Goal: Task Accomplishment & Management: Use online tool/utility

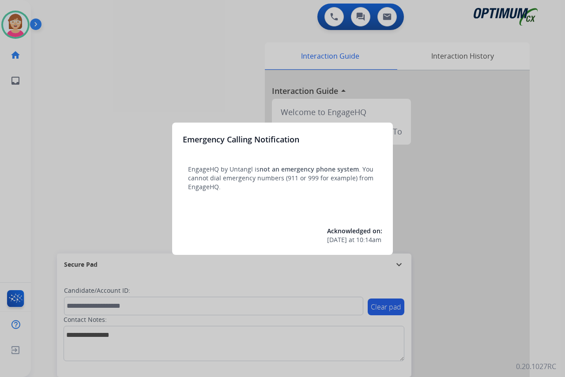
click at [103, 199] on div at bounding box center [282, 188] width 565 height 377
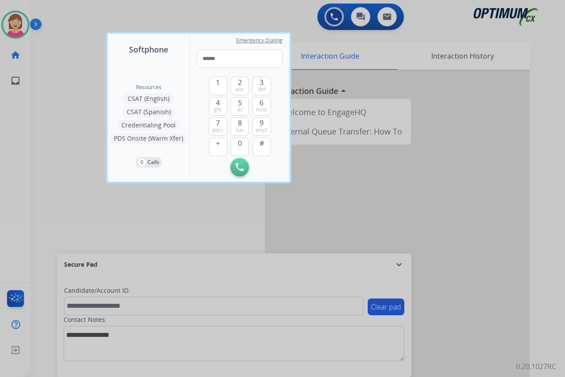
click at [97, 208] on div at bounding box center [282, 188] width 565 height 377
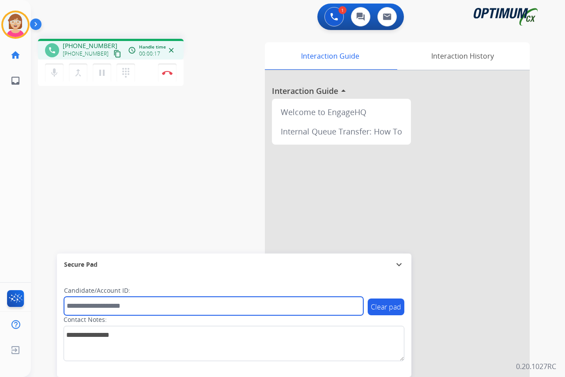
click at [88, 308] on input "text" at bounding box center [213, 306] width 299 height 19
type input "*******"
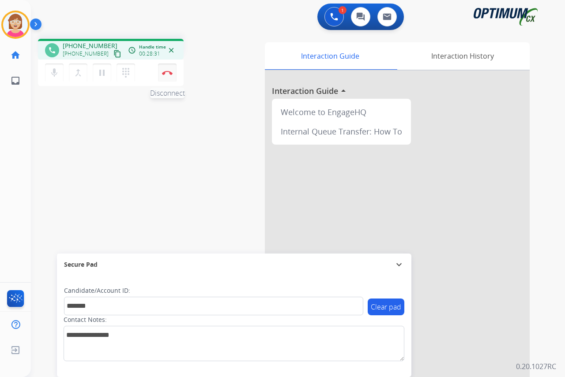
drag, startPoint x: 169, startPoint y: 71, endPoint x: 163, endPoint y: 72, distance: 6.2
click at [163, 72] on img at bounding box center [167, 73] width 11 height 4
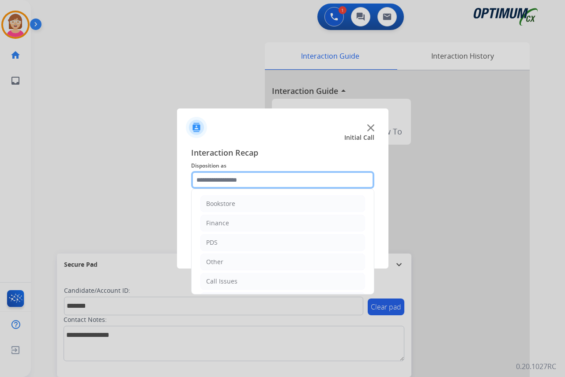
click at [211, 177] on input "text" at bounding box center [282, 180] width 183 height 18
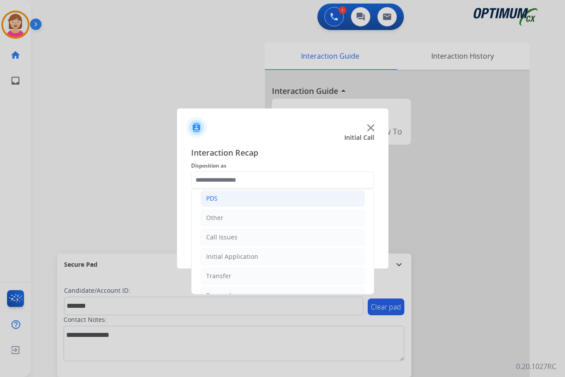
click at [226, 197] on li "PDS" at bounding box center [282, 198] width 165 height 17
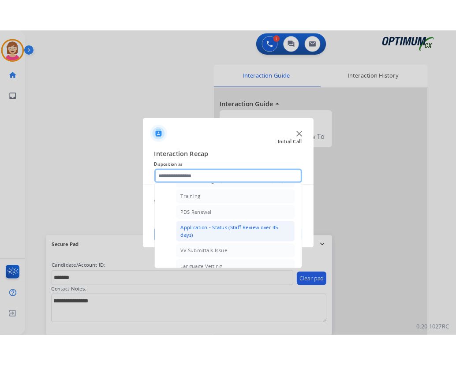
scroll to position [88, 0]
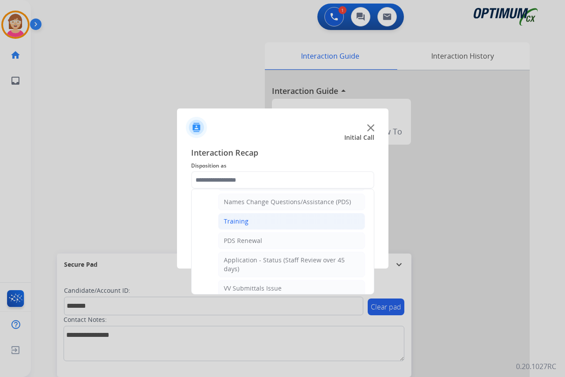
click at [236, 221] on div "Training" at bounding box center [236, 221] width 25 height 9
type input "********"
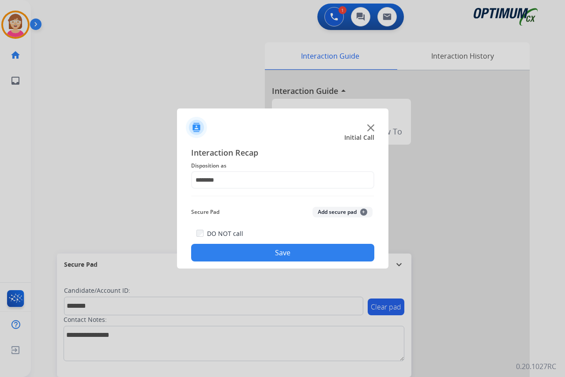
click at [363, 212] on span "+" at bounding box center [363, 212] width 7 height 7
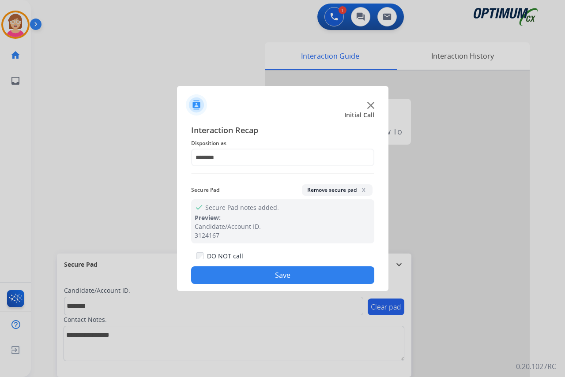
click at [233, 274] on button "Save" at bounding box center [282, 275] width 183 height 18
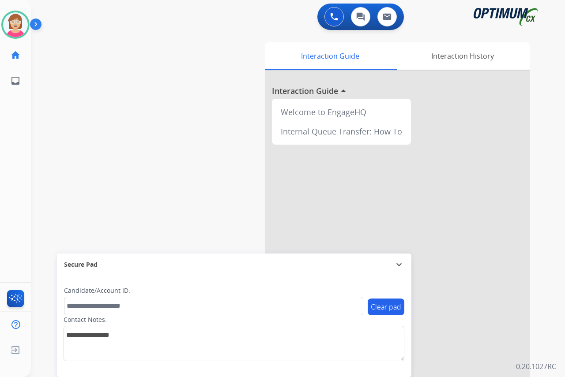
click at [20, 146] on div "Leanne Available Edit Avatar Agent: Leanne Routing Profile: OCX Training home H…" at bounding box center [15, 188] width 31 height 377
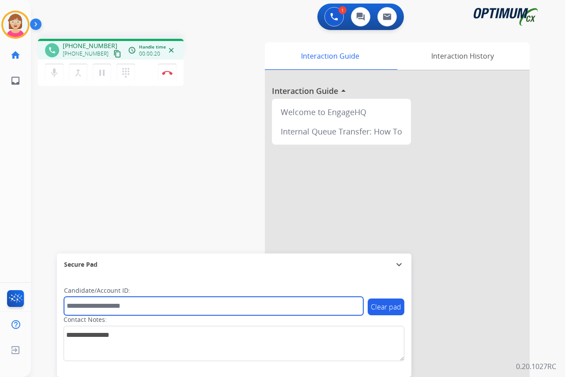
click at [84, 308] on input "text" at bounding box center [213, 306] width 299 height 19
type input "*******"
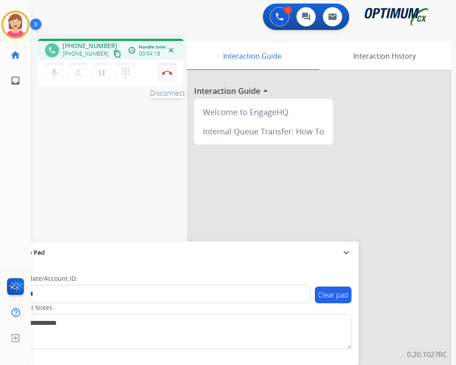
click at [167, 71] on img at bounding box center [167, 73] width 11 height 4
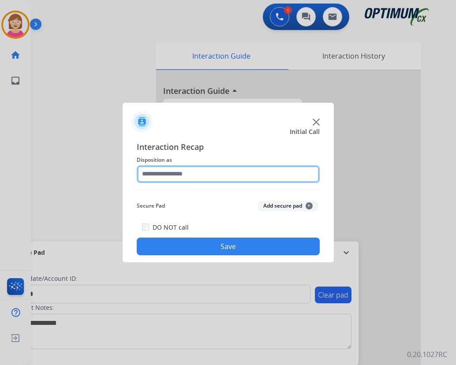
drag, startPoint x: 149, startPoint y: 172, endPoint x: 161, endPoint y: 177, distance: 14.0
click at [151, 172] on input "text" at bounding box center [228, 174] width 183 height 18
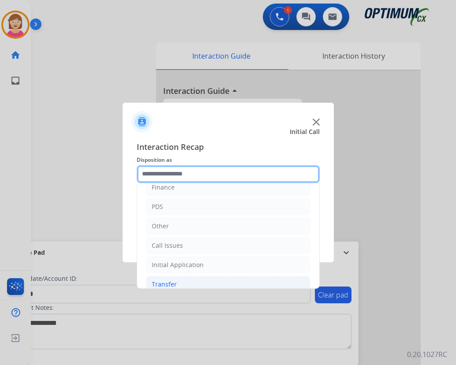
scroll to position [60, 0]
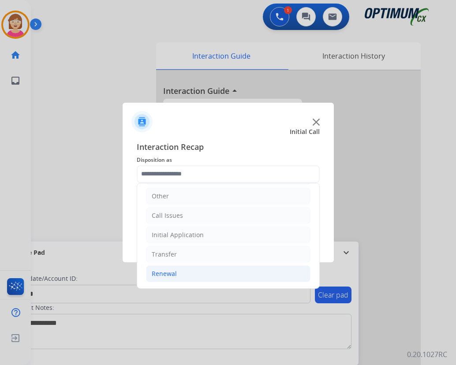
click at [172, 272] on div "Renewal" at bounding box center [164, 273] width 25 height 9
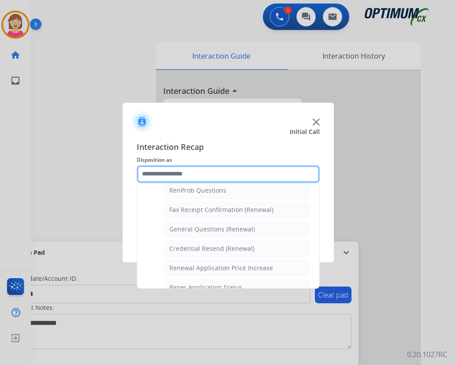
scroll to position [236, 0]
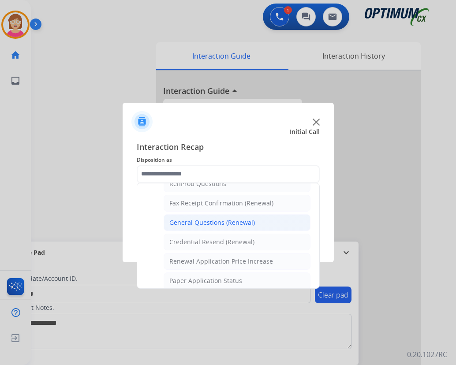
click at [199, 224] on div "General Questions (Renewal)" at bounding box center [212, 222] width 86 height 9
type input "**********"
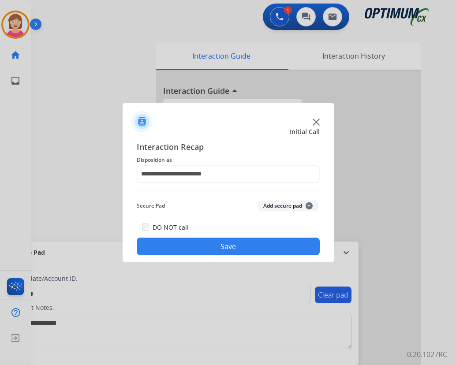
click at [311, 205] on span "+" at bounding box center [309, 205] width 7 height 7
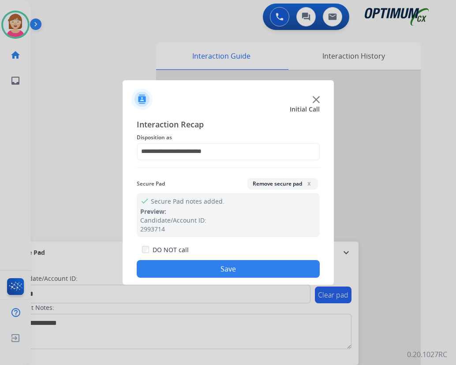
click at [189, 269] on button "Save" at bounding box center [228, 269] width 183 height 18
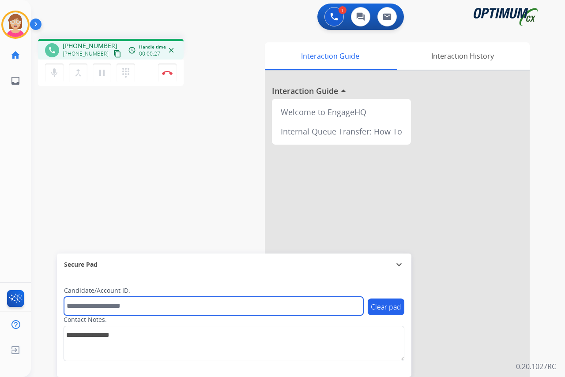
drag, startPoint x: 78, startPoint y: 305, endPoint x: 62, endPoint y: 296, distance: 18.4
click at [78, 305] on input "text" at bounding box center [213, 306] width 299 height 19
type input "*******"
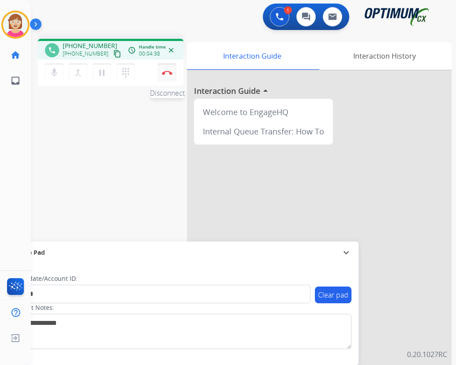
click at [165, 70] on button "Disconnect" at bounding box center [167, 73] width 19 height 19
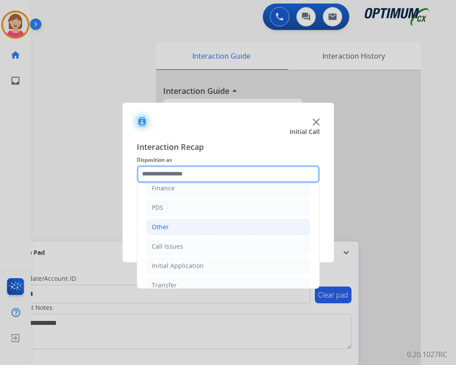
scroll to position [60, 0]
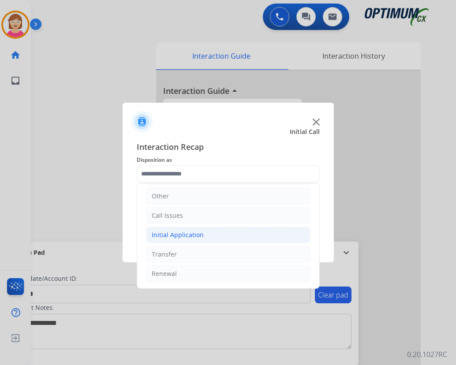
click at [172, 234] on div "Initial Application" at bounding box center [178, 235] width 52 height 9
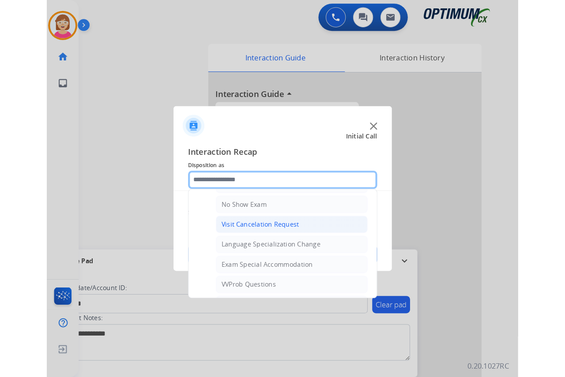
scroll to position [457, 0]
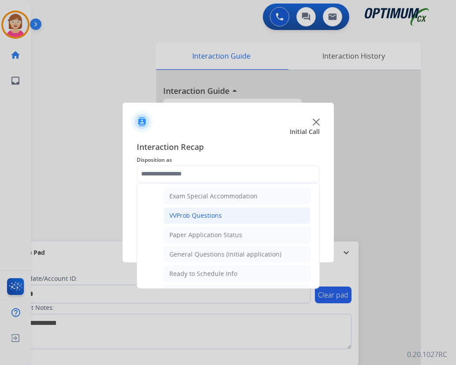
click at [191, 213] on div "VVProb Questions" at bounding box center [195, 215] width 52 height 9
type input "**********"
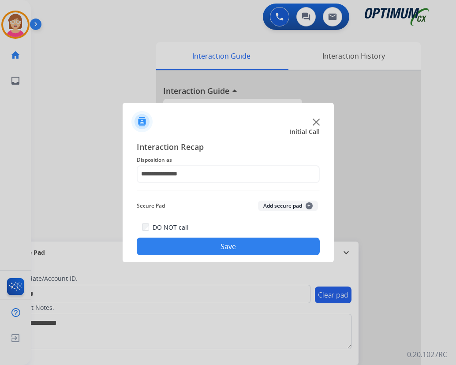
drag, startPoint x: 191, startPoint y: 213, endPoint x: 171, endPoint y: 115, distance: 100.8
click at [171, 115] on div at bounding box center [228, 118] width 211 height 31
click at [309, 206] on span "+" at bounding box center [309, 205] width 7 height 7
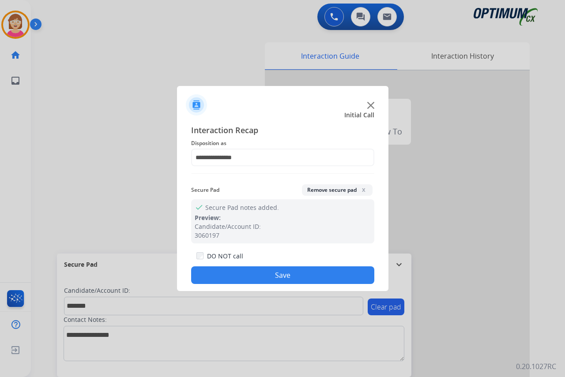
drag, startPoint x: 319, startPoint y: 225, endPoint x: 308, endPoint y: 232, distance: 13.0
click at [236, 275] on button "Save" at bounding box center [282, 275] width 183 height 18
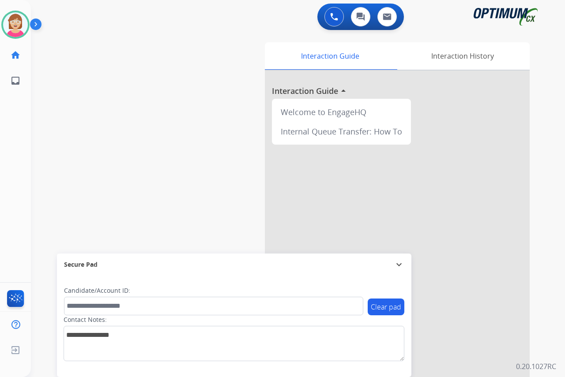
click at [12, 117] on div "Leanne Available Edit Avatar Agent: Leanne Routing Profile: OCX Training home H…" at bounding box center [15, 188] width 31 height 377
click at [9, 20] on img at bounding box center [15, 24] width 25 height 25
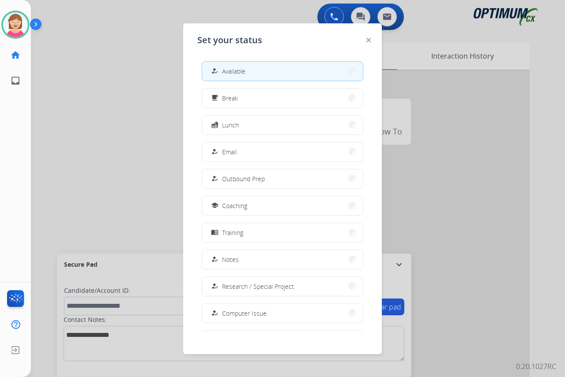
click at [242, 206] on span "Coaching" at bounding box center [234, 205] width 25 height 9
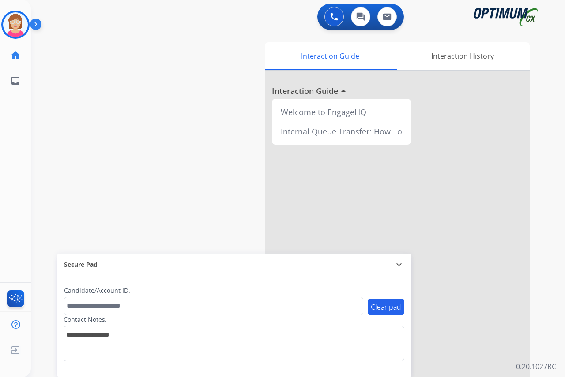
click at [22, 138] on div "Leanne Coaching Edit Avatar Agent: Leanne Routing Profile: OCX Training home Ho…" at bounding box center [15, 188] width 31 height 377
click at [13, 28] on img at bounding box center [15, 24] width 25 height 25
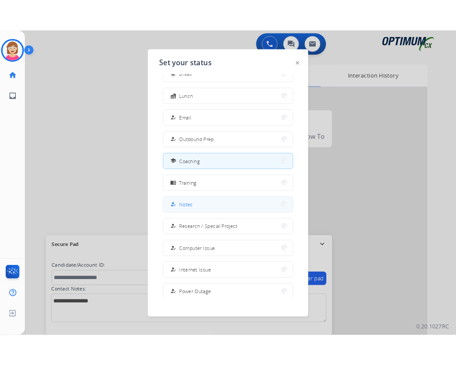
scroll to position [0, 0]
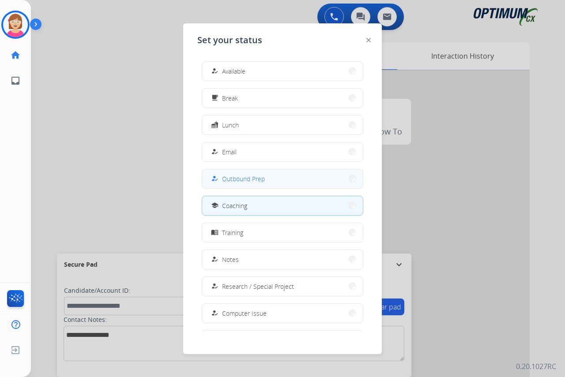
click at [263, 181] on span "Outbound Prep" at bounding box center [243, 178] width 43 height 9
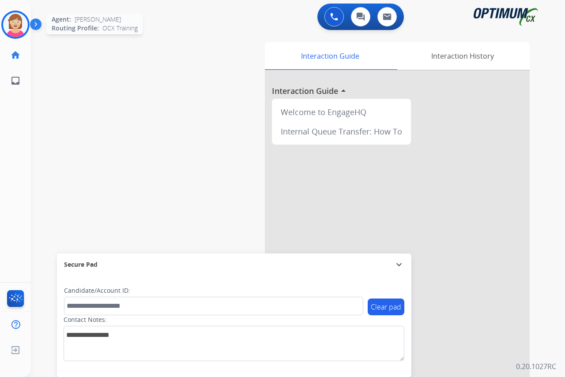
drag, startPoint x: 263, startPoint y: 181, endPoint x: 19, endPoint y: 27, distance: 289.2
click at [19, 27] on img at bounding box center [15, 24] width 25 height 25
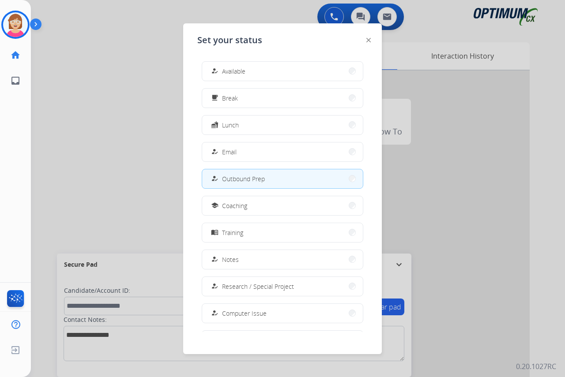
click at [267, 348] on div "Set your status how_to_reg Available free_breakfast Break fastfood Lunch how_to…" at bounding box center [282, 188] width 198 height 331
drag, startPoint x: 97, startPoint y: 306, endPoint x: 95, endPoint y: 299, distance: 7.8
click at [95, 300] on div at bounding box center [282, 188] width 565 height 377
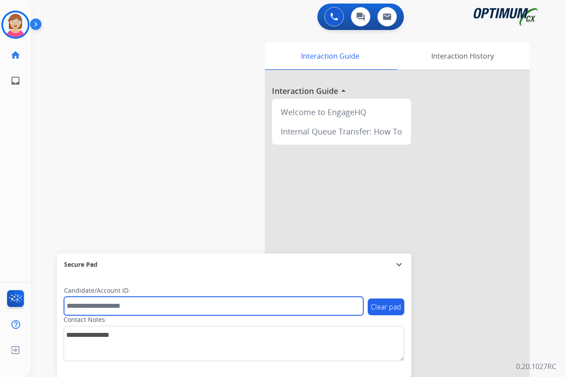
click at [95, 305] on input "text" at bounding box center [213, 306] width 299 height 19
type input "*******"
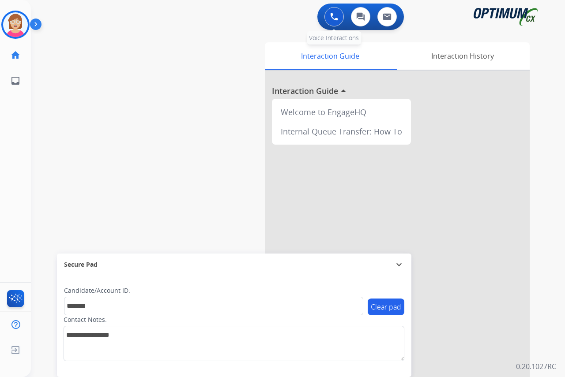
click at [333, 15] on img at bounding box center [334, 17] width 8 height 8
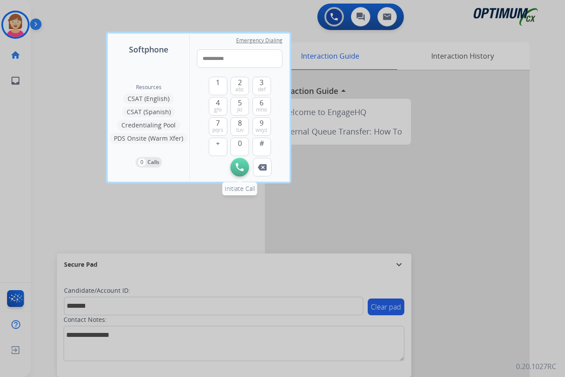
type input "**********"
click at [236, 165] on img at bounding box center [240, 167] width 8 height 8
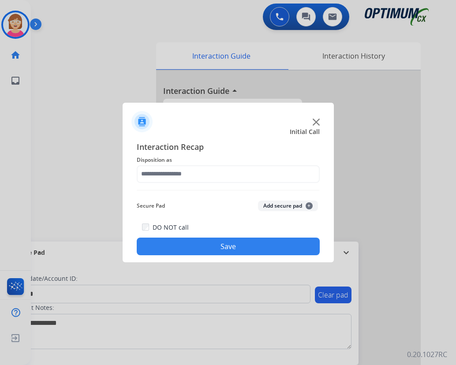
click at [102, 337] on div at bounding box center [228, 182] width 456 height 365
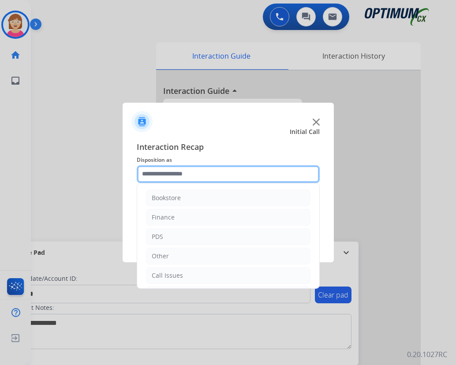
click at [150, 173] on input "text" at bounding box center [228, 174] width 183 height 18
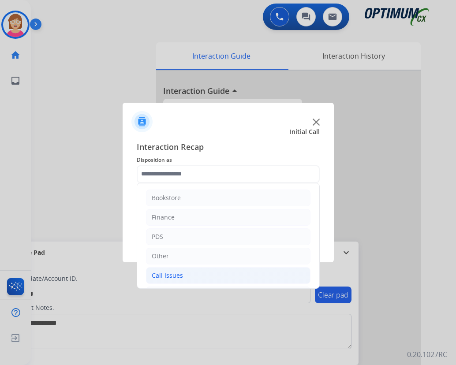
click at [166, 278] on div "Call Issues" at bounding box center [167, 275] width 31 height 9
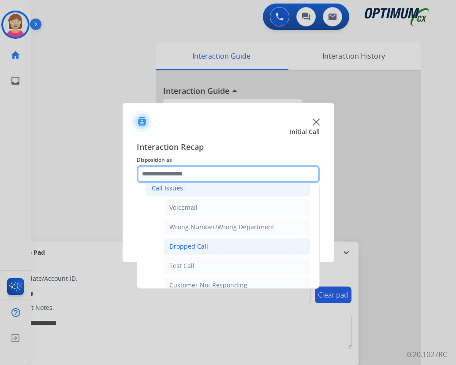
scroll to position [88, 0]
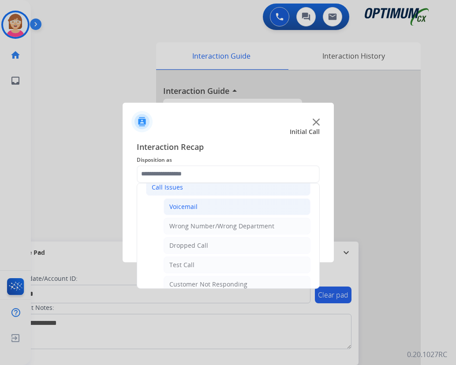
click at [184, 207] on div "Voicemail" at bounding box center [183, 206] width 28 height 9
type input "*********"
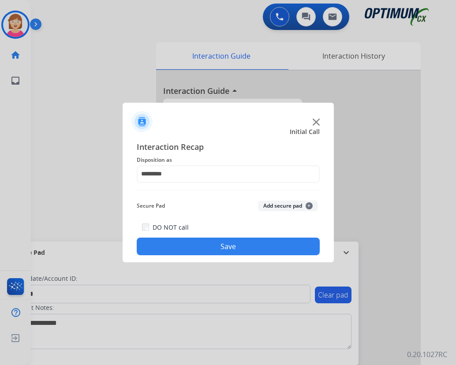
click at [308, 204] on span "+" at bounding box center [309, 205] width 7 height 7
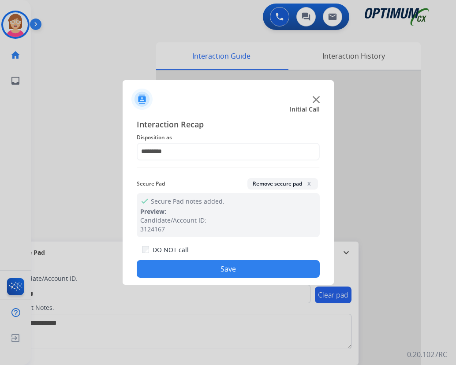
click at [194, 268] on button "Save" at bounding box center [228, 269] width 183 height 18
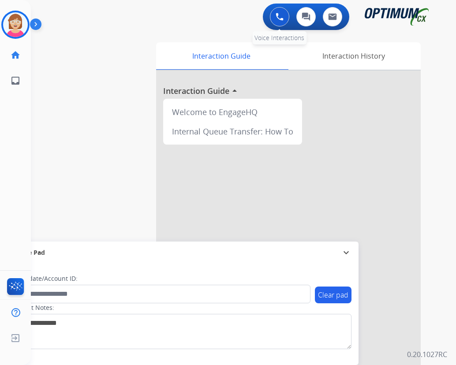
click at [280, 19] on img at bounding box center [280, 17] width 8 height 8
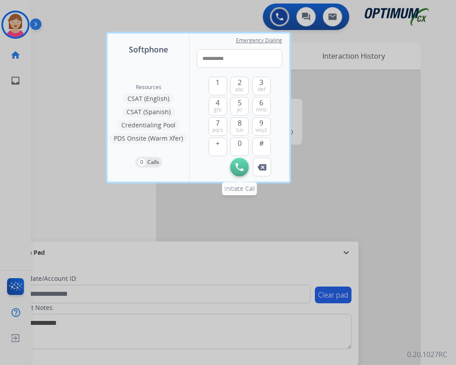
type input "**********"
click at [235, 168] on button "Initiate Call" at bounding box center [239, 167] width 19 height 19
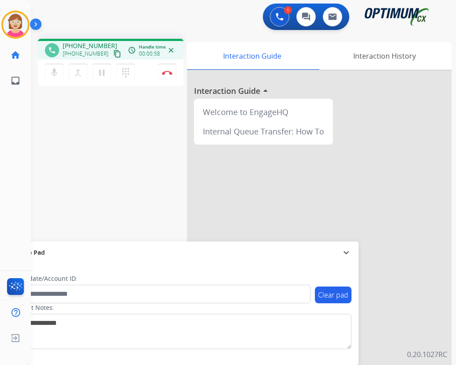
click at [18, 131] on div "Leanne Busy Edit Avatar Agent: Leanne Routing Profile: OCX Training home Home H…" at bounding box center [15, 182] width 31 height 365
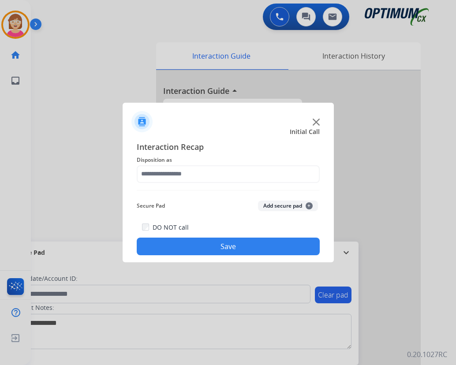
click at [15, 147] on div at bounding box center [228, 182] width 456 height 365
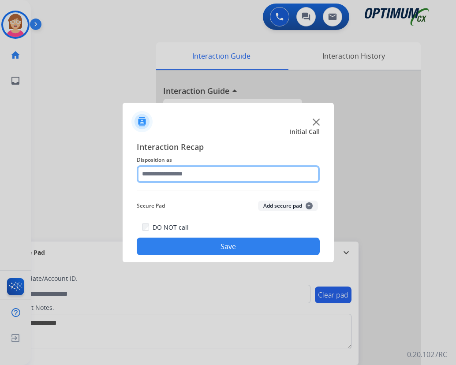
click at [151, 176] on input "text" at bounding box center [228, 174] width 183 height 18
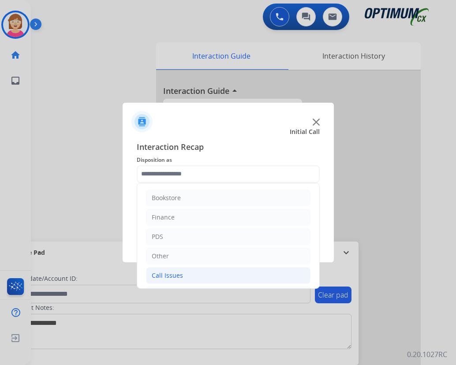
click at [178, 274] on div "Call Issues" at bounding box center [167, 275] width 31 height 9
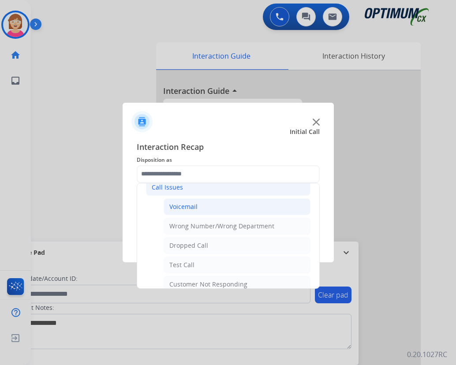
click at [184, 208] on div "Voicemail" at bounding box center [183, 206] width 28 height 9
type input "*********"
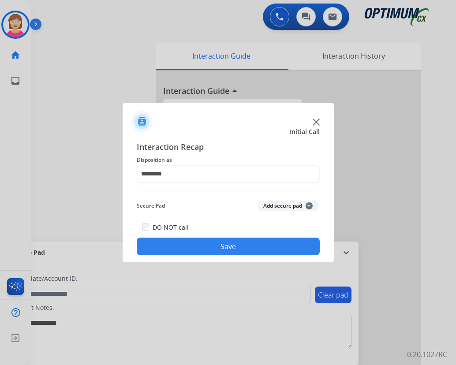
click at [207, 246] on button "Save" at bounding box center [228, 247] width 183 height 18
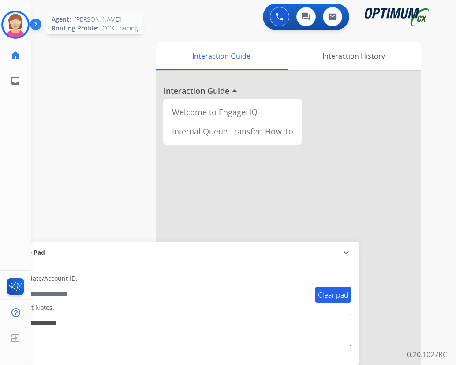
click at [19, 20] on img at bounding box center [15, 24] width 25 height 25
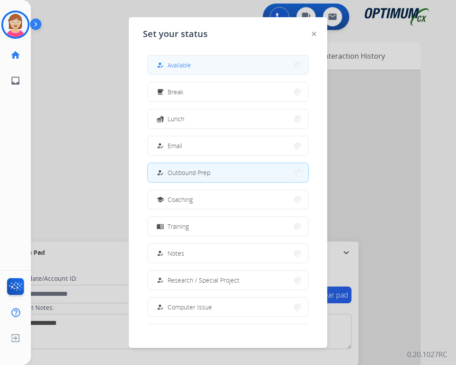
click at [174, 64] on span "Available" at bounding box center [179, 64] width 23 height 9
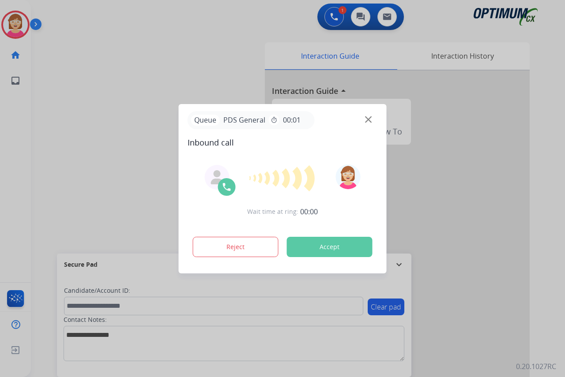
click at [22, 161] on div at bounding box center [282, 188] width 565 height 377
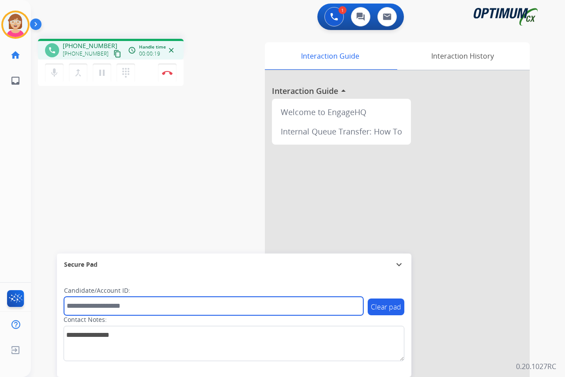
click at [78, 306] on input "text" at bounding box center [213, 306] width 299 height 19
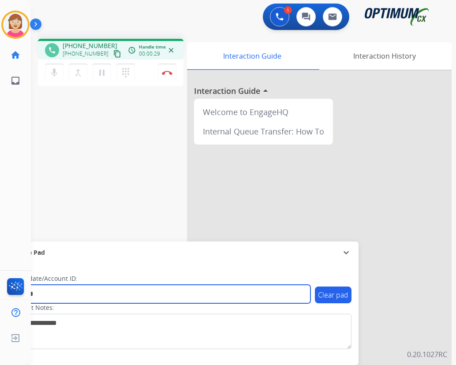
type input "*******"
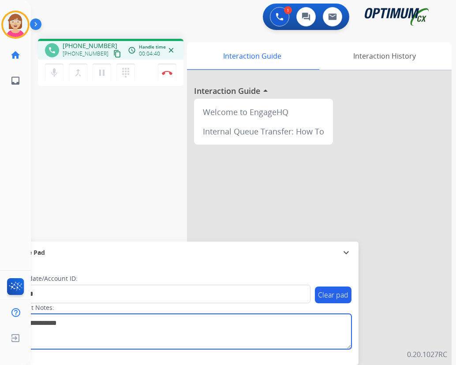
click at [286, 337] on textarea at bounding box center [181, 331] width 341 height 35
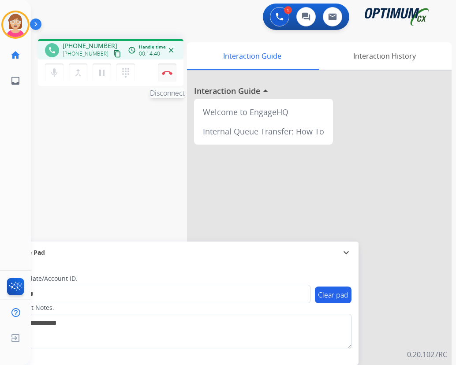
click at [167, 71] on img at bounding box center [167, 73] width 11 height 4
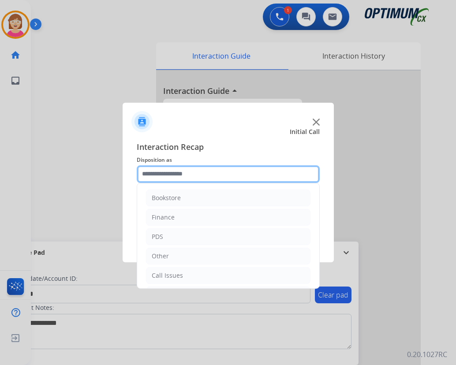
click at [153, 173] on input "text" at bounding box center [228, 174] width 183 height 18
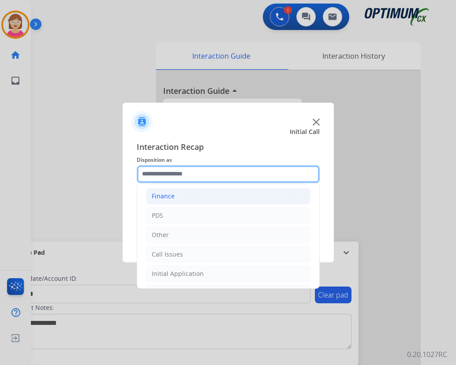
scroll to position [60, 0]
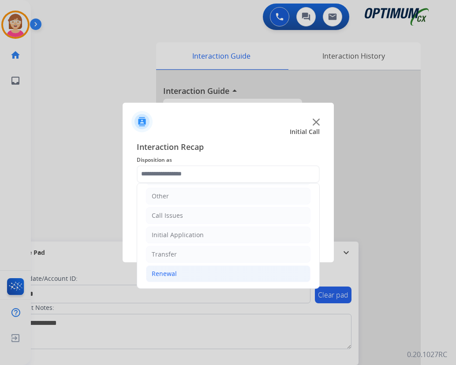
click at [168, 272] on div "Renewal" at bounding box center [164, 273] width 25 height 9
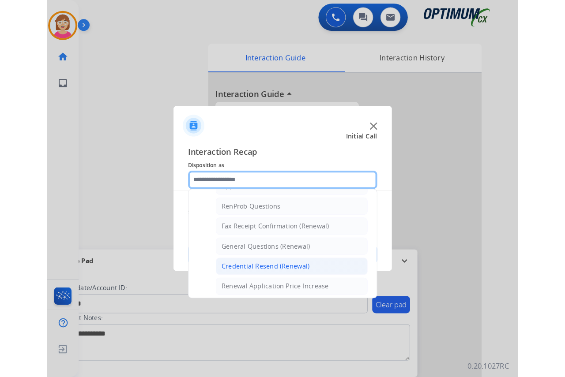
scroll to position [236, 0]
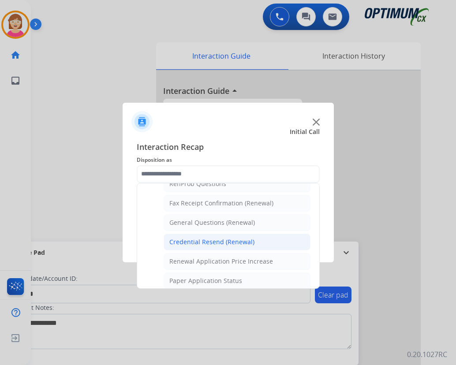
click at [202, 241] on div "Credential Resend (Renewal)" at bounding box center [211, 242] width 85 height 9
type input "**********"
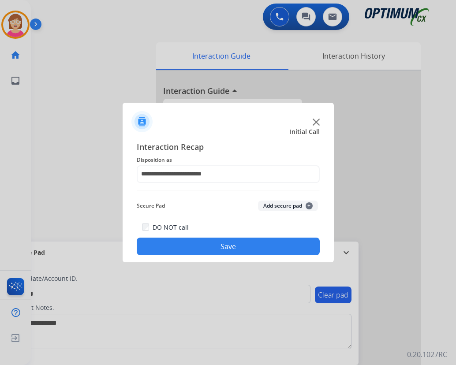
click at [309, 206] on span "+" at bounding box center [309, 205] width 7 height 7
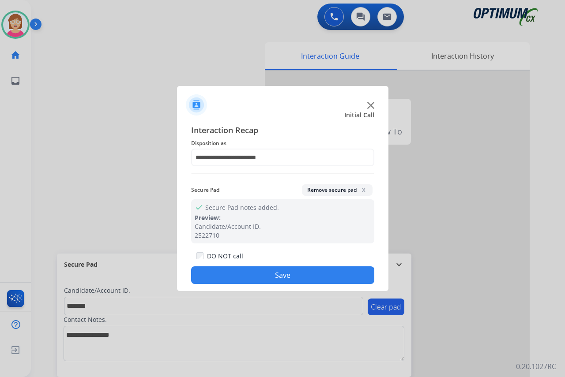
click at [245, 274] on button "Save" at bounding box center [282, 275] width 183 height 18
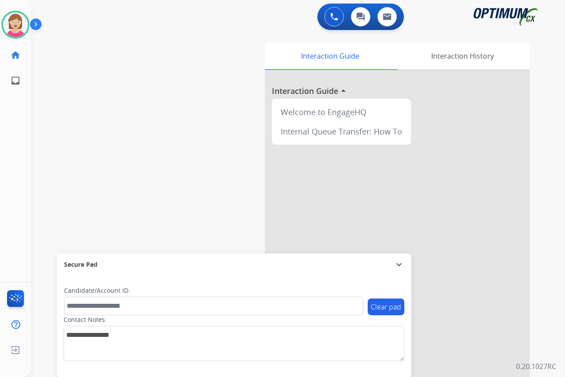
click at [22, 182] on div "Leanne Available Edit Avatar Agent: Leanne Routing Profile: OCX Training home H…" at bounding box center [15, 188] width 31 height 377
click at [15, 24] on img at bounding box center [15, 24] width 25 height 25
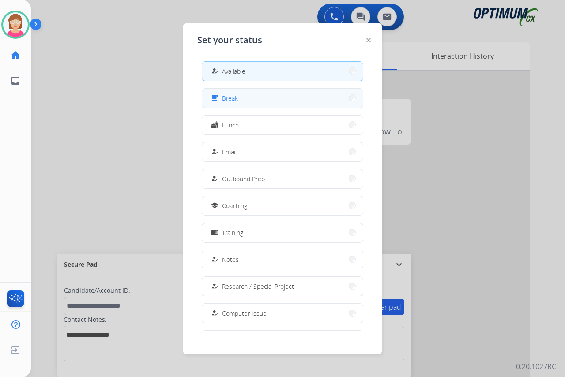
click at [225, 96] on span "Break" at bounding box center [230, 98] width 16 height 9
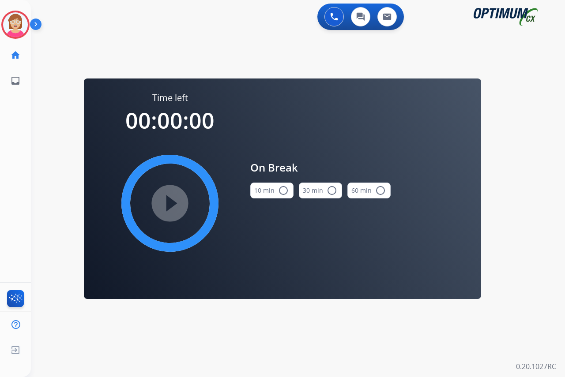
click at [285, 191] on mat-icon "radio_button_unchecked" at bounding box center [283, 190] width 11 height 11
click at [170, 202] on mat-icon "play_circle_filled" at bounding box center [170, 203] width 11 height 11
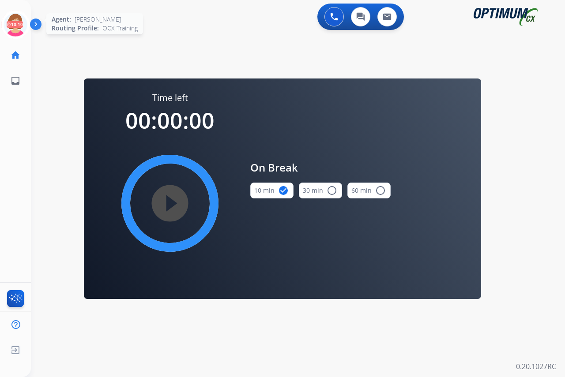
click at [15, 17] on icon at bounding box center [15, 25] width 29 height 29
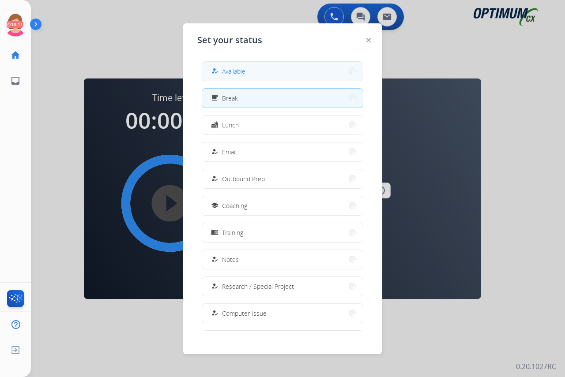
click at [237, 72] on span "Available" at bounding box center [233, 71] width 23 height 9
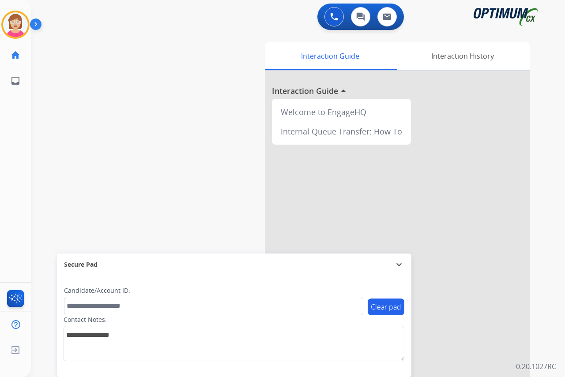
click at [22, 167] on div "Leanne Available Edit Avatar Agent: Leanne Routing Profile: OCX Training home H…" at bounding box center [15, 188] width 31 height 377
click at [15, 111] on div "Leanne Available Edit Avatar Agent: Leanne Routing Profile: OCX Training home H…" at bounding box center [15, 188] width 31 height 377
click at [19, 150] on div "Leanne Available Edit Avatar Agent: Leanne Routing Profile: OCX Training home H…" at bounding box center [15, 188] width 31 height 377
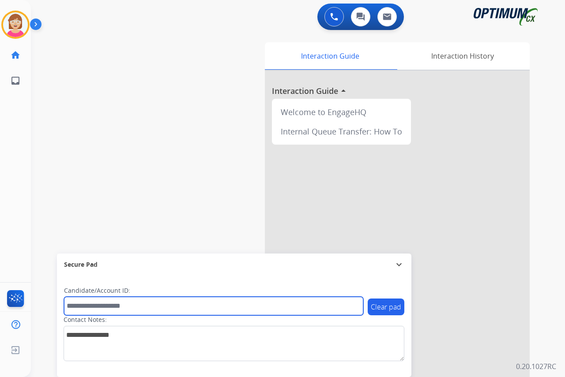
click at [73, 304] on input "text" at bounding box center [213, 306] width 299 height 19
type input "*******"
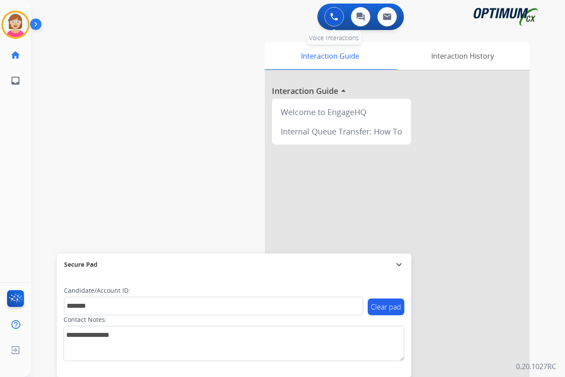
click at [333, 18] on img at bounding box center [334, 17] width 8 height 8
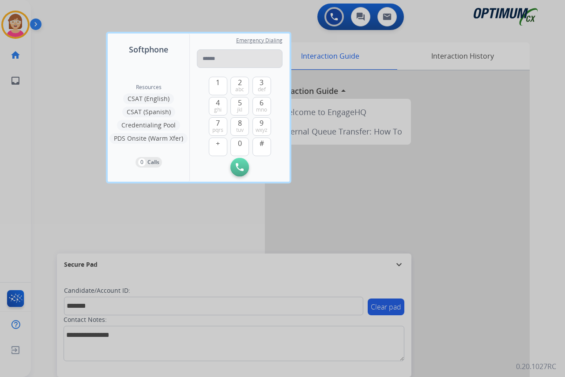
click at [211, 60] on input "tel" at bounding box center [240, 58] width 86 height 19
type input "**********"
click at [240, 166] on img at bounding box center [240, 167] width 8 height 8
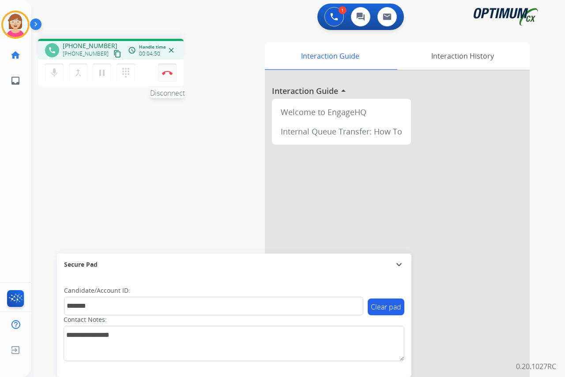
click at [168, 72] on img at bounding box center [167, 73] width 11 height 4
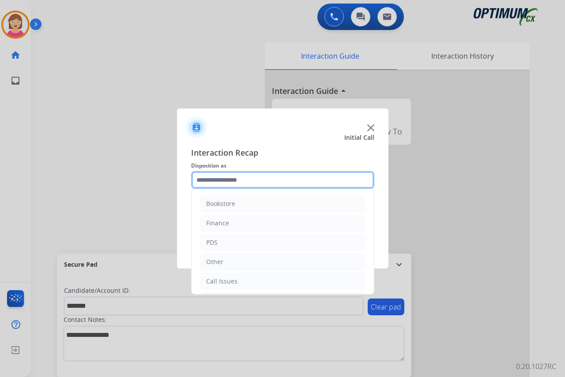
click at [212, 181] on input "text" at bounding box center [282, 180] width 183 height 18
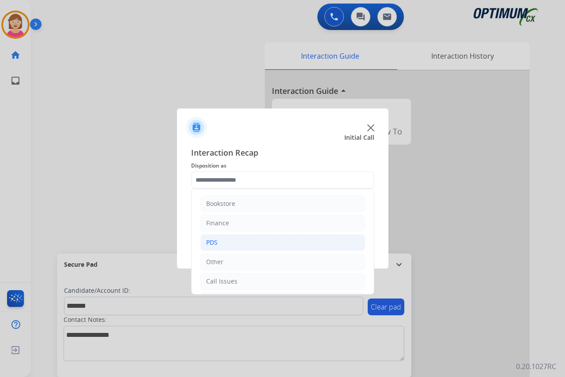
click at [227, 239] on li "PDS" at bounding box center [282, 242] width 165 height 17
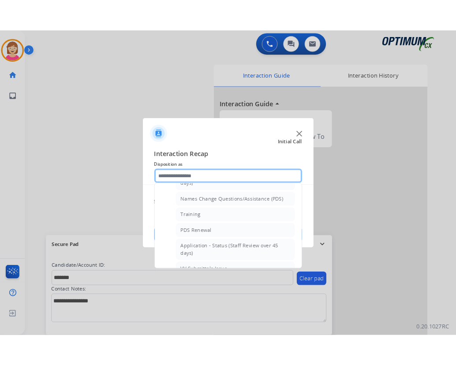
scroll to position [88, 0]
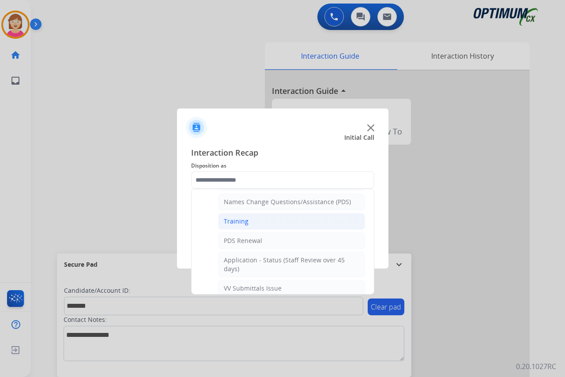
click at [239, 223] on div "Training" at bounding box center [236, 221] width 25 height 9
type input "********"
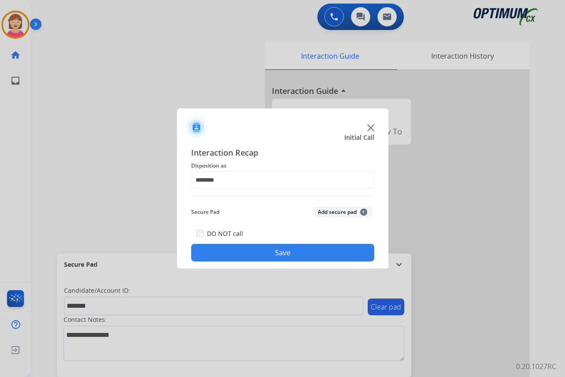
drag, startPoint x: 239, startPoint y: 223, endPoint x: 225, endPoint y: 119, distance: 104.6
click at [225, 119] on div at bounding box center [282, 124] width 211 height 31
click at [363, 212] on span "+" at bounding box center [363, 212] width 7 height 7
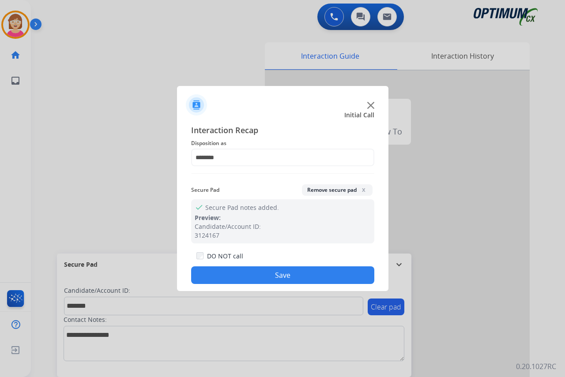
click at [246, 275] on button "Save" at bounding box center [282, 275] width 183 height 18
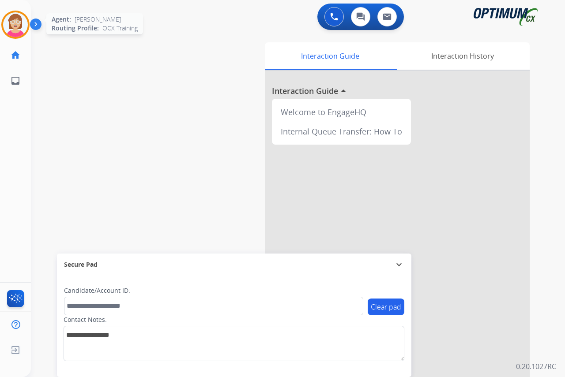
click at [19, 21] on img at bounding box center [15, 24] width 25 height 25
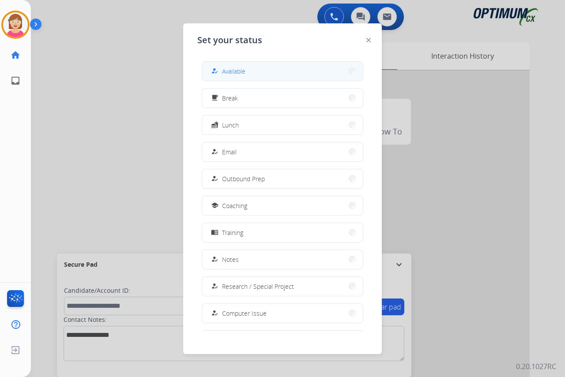
click at [240, 73] on span "Available" at bounding box center [233, 71] width 23 height 9
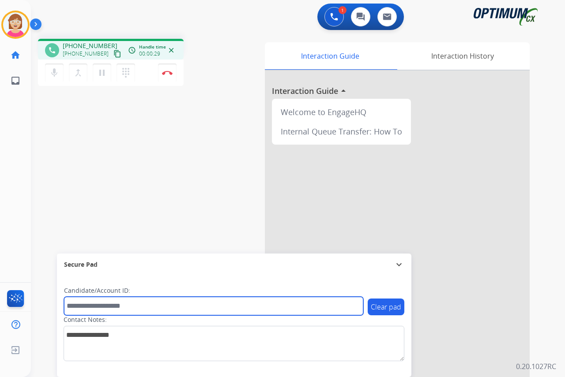
click at [72, 310] on input "text" at bounding box center [213, 306] width 299 height 19
type input "*********"
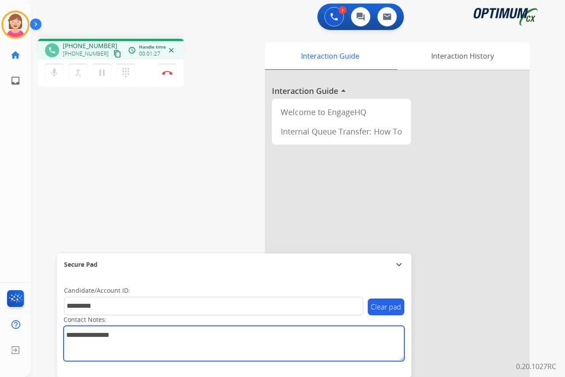
click at [73, 335] on textarea at bounding box center [234, 343] width 341 height 35
click at [71, 333] on textarea at bounding box center [234, 343] width 341 height 35
paste textarea "**********"
click at [137, 336] on textarea at bounding box center [234, 343] width 341 height 35
drag, startPoint x: 163, startPoint y: 337, endPoint x: 65, endPoint y: 334, distance: 97.5
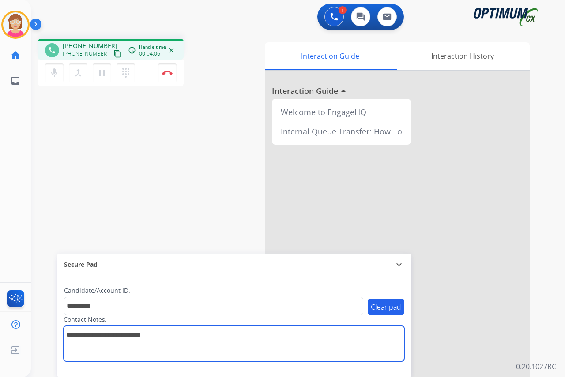
click at [65, 334] on textarea at bounding box center [234, 343] width 341 height 35
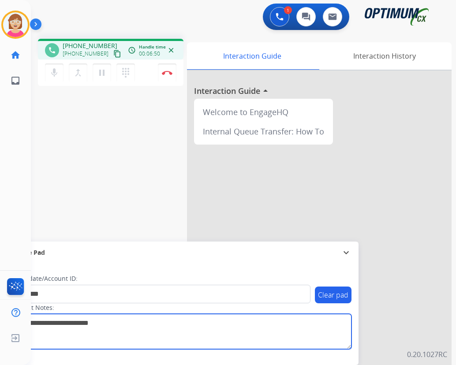
click at [123, 323] on textarea at bounding box center [181, 331] width 341 height 35
click at [139, 324] on textarea at bounding box center [181, 331] width 341 height 35
type textarea "**********"
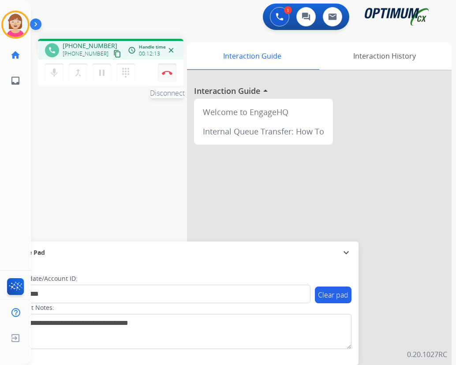
click at [168, 71] on img at bounding box center [167, 73] width 11 height 4
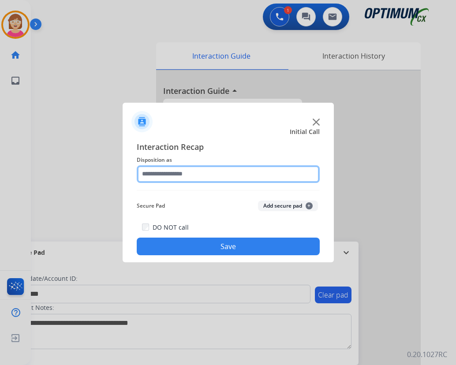
click at [150, 175] on input "text" at bounding box center [228, 174] width 183 height 18
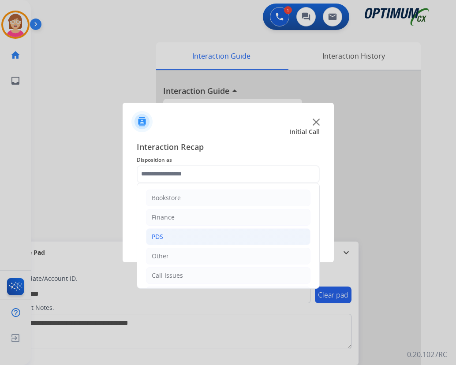
click at [163, 238] on div "PDS" at bounding box center [157, 236] width 11 height 9
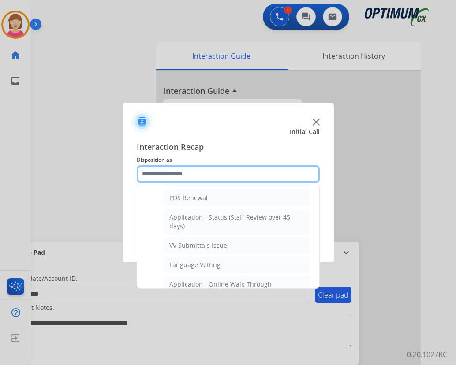
scroll to position [176, 0]
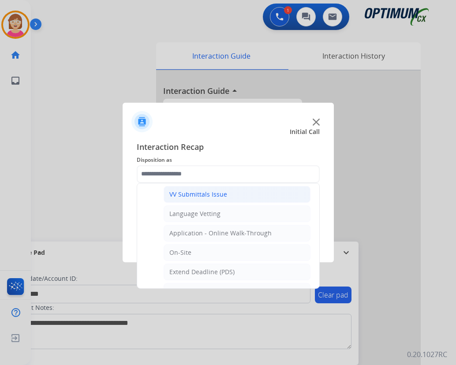
click at [199, 194] on div "VV Submittals Issue" at bounding box center [198, 194] width 58 height 9
type input "**********"
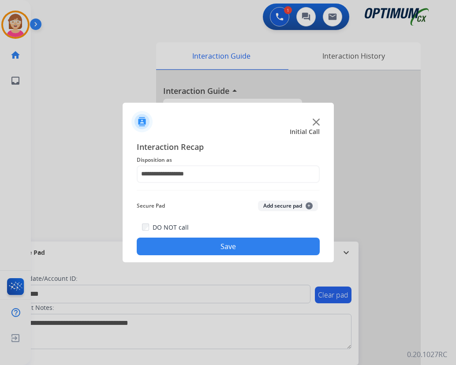
click at [308, 205] on span "+" at bounding box center [309, 205] width 7 height 7
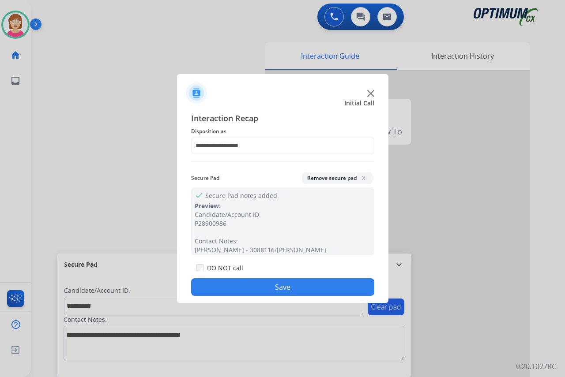
click at [225, 283] on button "Save" at bounding box center [282, 287] width 183 height 18
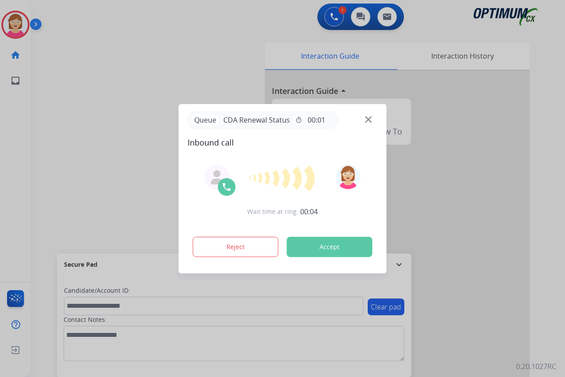
click at [24, 141] on div at bounding box center [282, 188] width 565 height 377
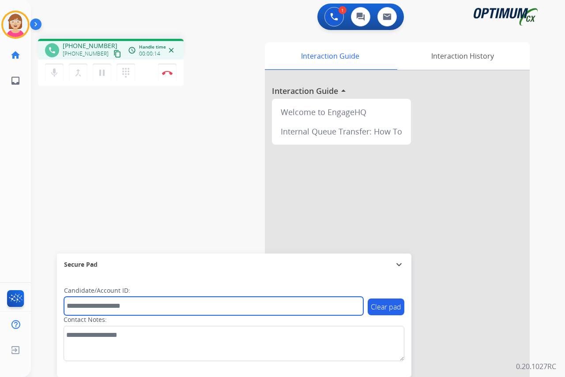
click at [72, 309] on input "text" at bounding box center [213, 306] width 299 height 19
type input "*******"
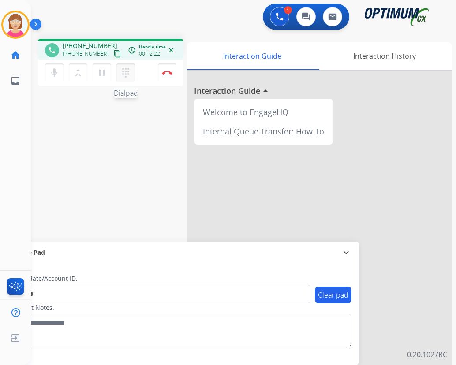
click at [127, 70] on mat-icon "dialpad" at bounding box center [125, 72] width 11 height 11
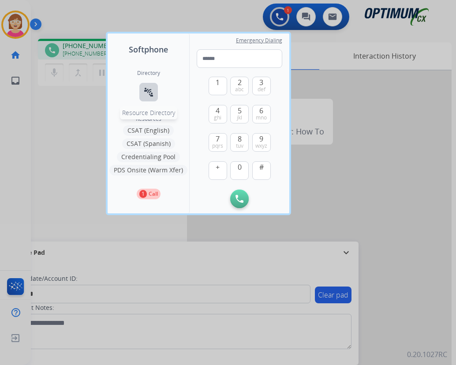
click at [147, 92] on mat-icon "connect_without_contact" at bounding box center [148, 92] width 11 height 11
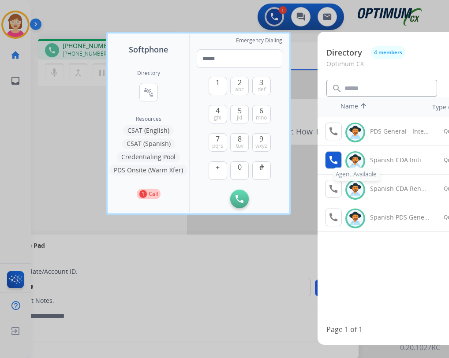
click at [333, 158] on mat-icon "call" at bounding box center [333, 160] width 11 height 11
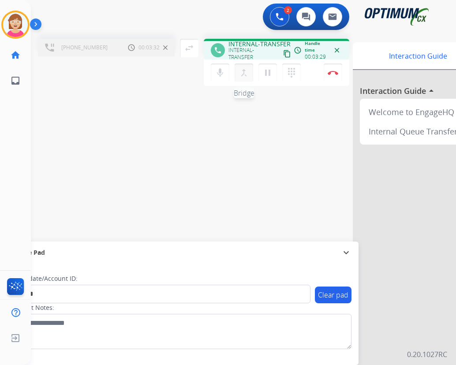
click at [245, 72] on mat-icon "merge_type" at bounding box center [244, 72] width 11 height 11
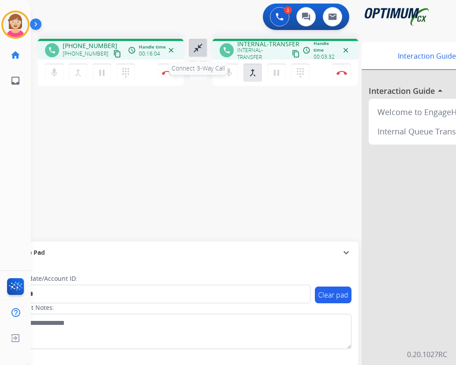
click at [198, 46] on mat-icon "close_fullscreen" at bounding box center [198, 48] width 11 height 11
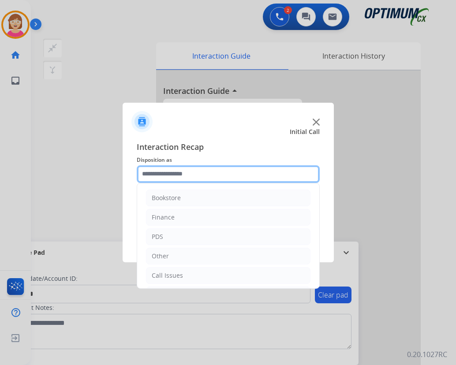
click at [155, 174] on input "text" at bounding box center [228, 174] width 183 height 18
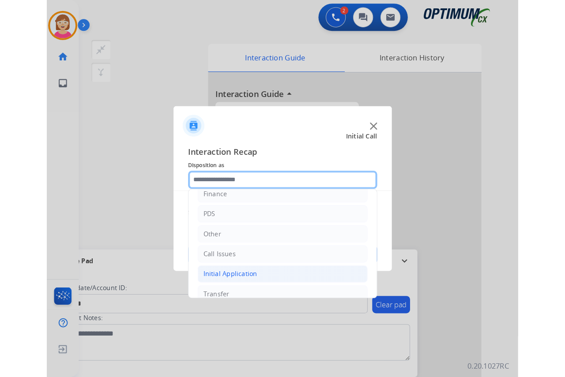
scroll to position [60, 0]
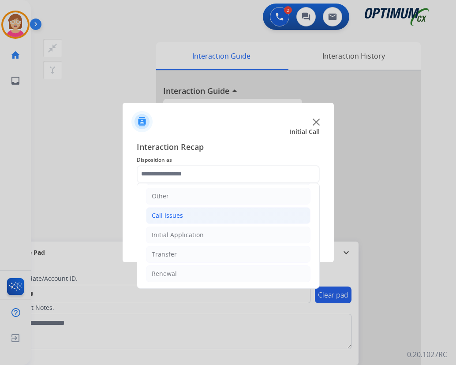
click at [168, 215] on div "Call Issues" at bounding box center [167, 215] width 31 height 9
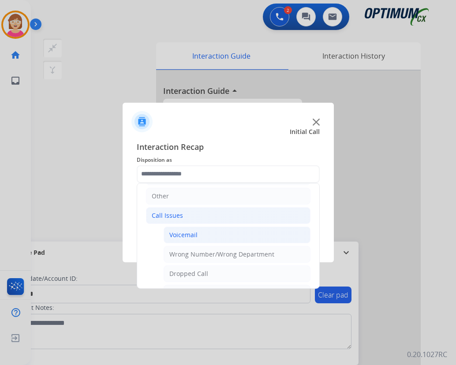
click at [183, 234] on div "Voicemail" at bounding box center [183, 235] width 28 height 9
type input "*********"
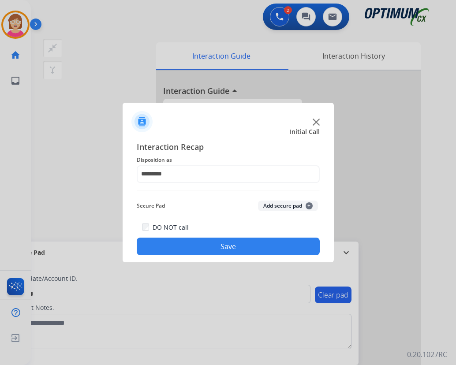
click at [308, 203] on span "+" at bounding box center [309, 205] width 7 height 7
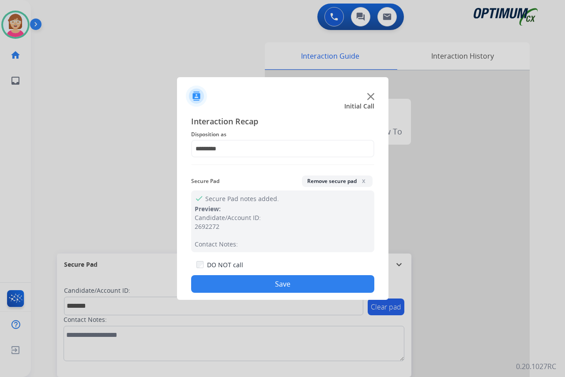
click at [226, 283] on button "Save" at bounding box center [282, 284] width 183 height 18
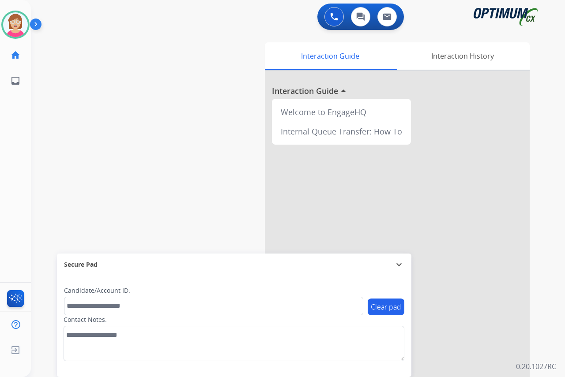
click at [18, 135] on div "Leanne Available Edit Avatar Agent: Leanne Routing Profile: OCX Training home H…" at bounding box center [15, 188] width 31 height 377
click at [17, 132] on div "Leanne Available Edit Avatar Agent: Leanne Routing Profile: OCX Training home H…" at bounding box center [15, 188] width 31 height 377
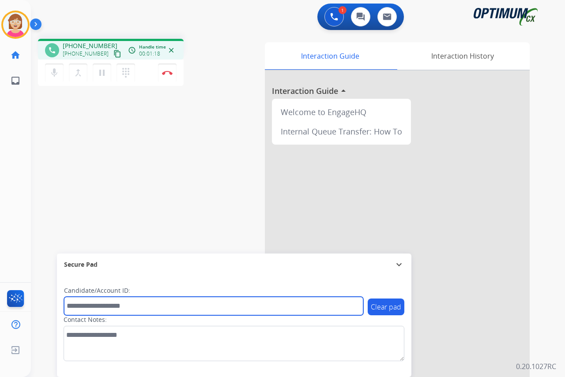
click at [75, 307] on input "text" at bounding box center [213, 306] width 299 height 19
type input "******"
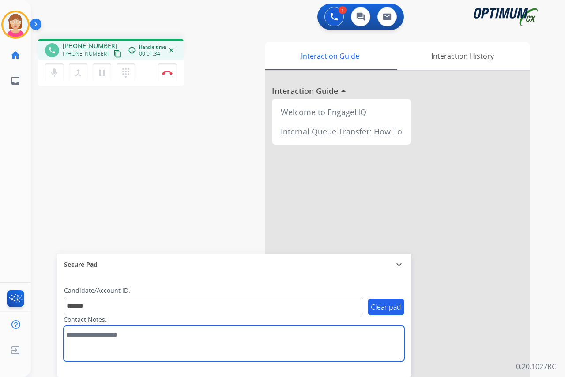
click at [74, 335] on textarea at bounding box center [234, 343] width 341 height 35
type textarea "**********"
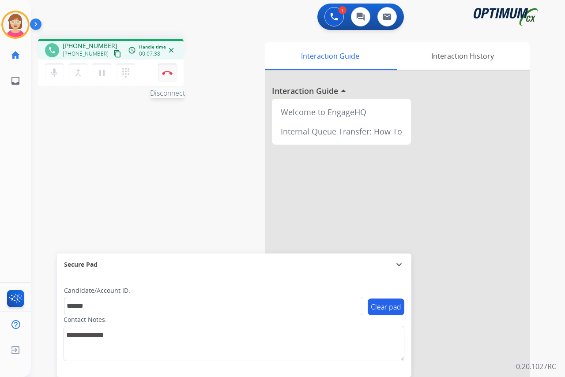
click at [167, 71] on img at bounding box center [167, 73] width 11 height 4
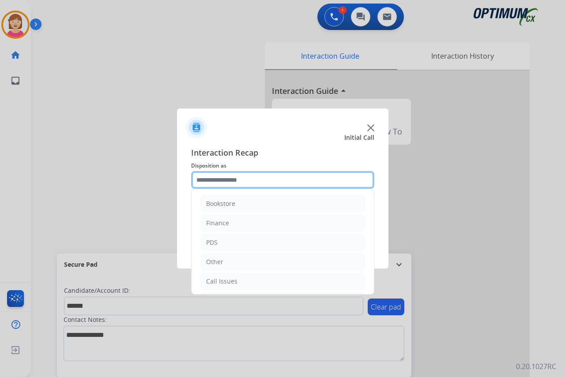
click at [205, 181] on input "text" at bounding box center [282, 180] width 183 height 18
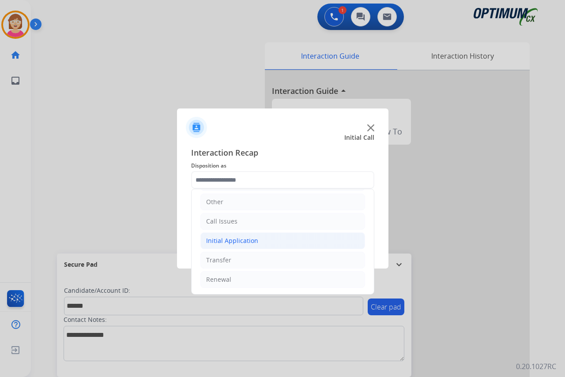
click at [225, 243] on div "Initial Application" at bounding box center [232, 240] width 52 height 9
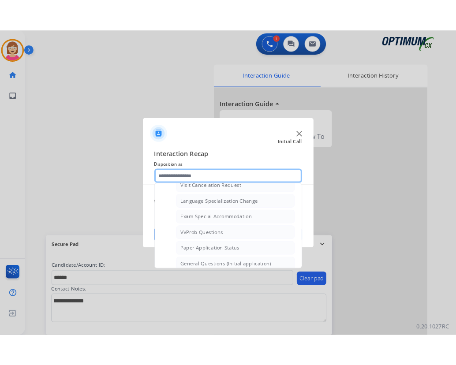
scroll to position [457, 0]
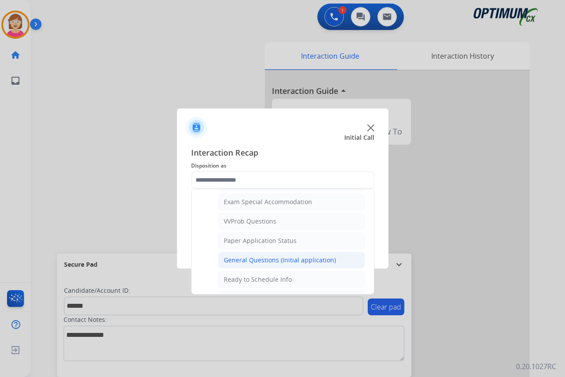
click at [258, 257] on div "General Questions (Initial application)" at bounding box center [280, 260] width 112 height 9
type input "**********"
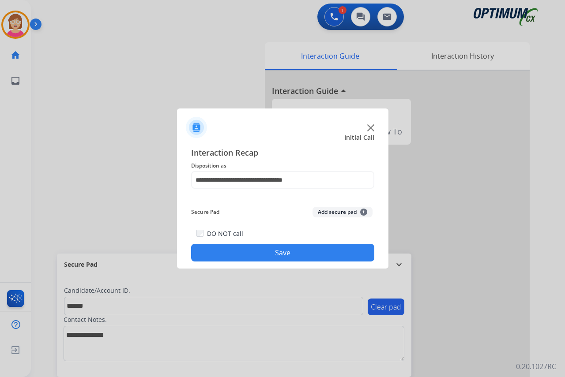
click at [364, 210] on span "+" at bounding box center [363, 212] width 7 height 7
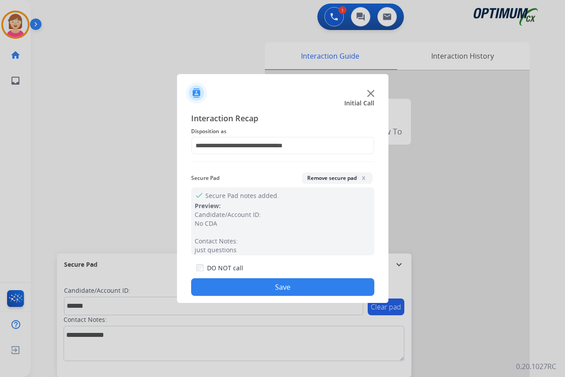
click at [232, 288] on button "Save" at bounding box center [282, 287] width 183 height 18
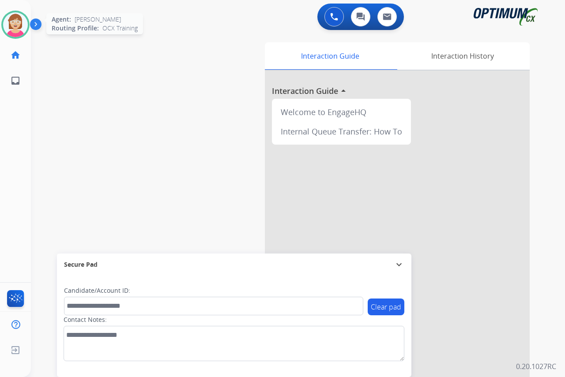
click at [17, 22] on img at bounding box center [15, 24] width 25 height 25
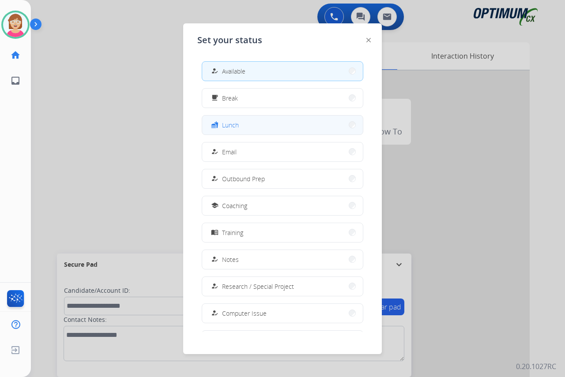
click at [251, 126] on button "fastfood Lunch" at bounding box center [282, 125] width 161 height 19
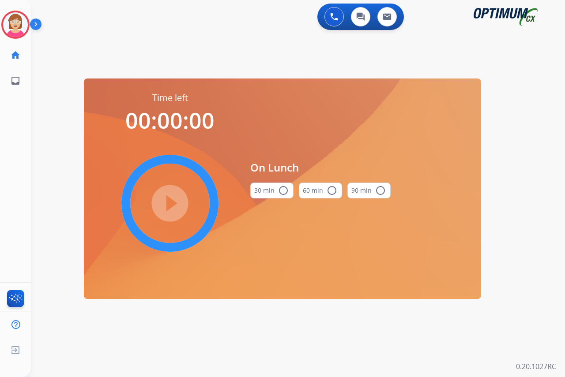
click at [284, 189] on mat-icon "radio_button_unchecked" at bounding box center [283, 190] width 11 height 11
click at [171, 203] on mat-icon "play_circle_filled" at bounding box center [170, 203] width 11 height 11
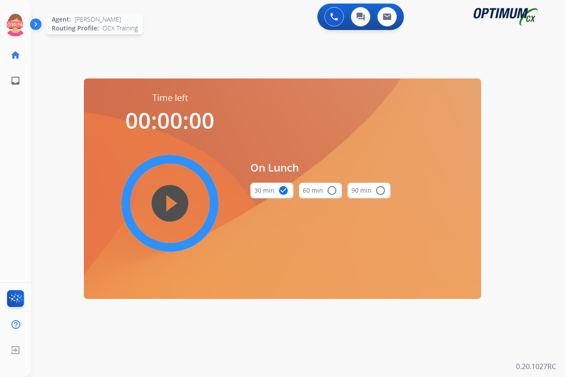
click at [14, 17] on icon at bounding box center [15, 25] width 29 height 29
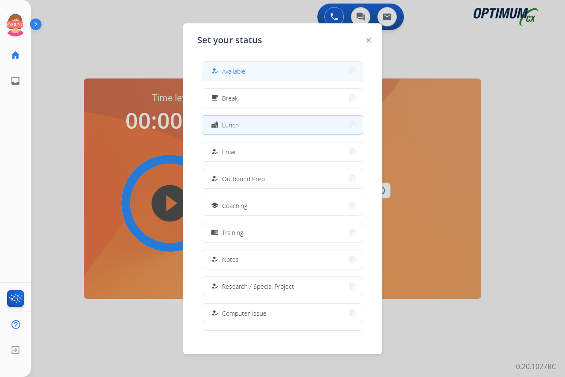
drag, startPoint x: 14, startPoint y: 17, endPoint x: 233, endPoint y: 71, distance: 225.8
click at [233, 71] on span "Available" at bounding box center [233, 71] width 23 height 9
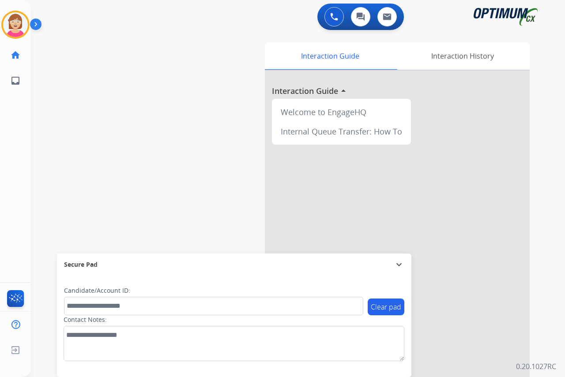
click at [13, 136] on div "Leanne Available Edit Avatar Agent: Leanne Routing Profile: OCX Training home H…" at bounding box center [15, 188] width 31 height 377
click at [6, 183] on div "Leanne Available Edit Avatar Agent: Leanne Routing Profile: OCX Training home H…" at bounding box center [15, 188] width 31 height 377
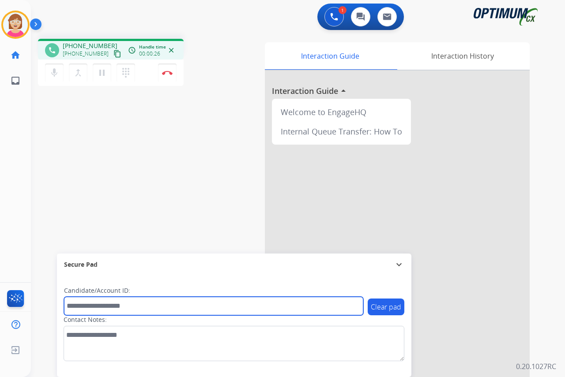
click at [83, 307] on input "text" at bounding box center [213, 306] width 299 height 19
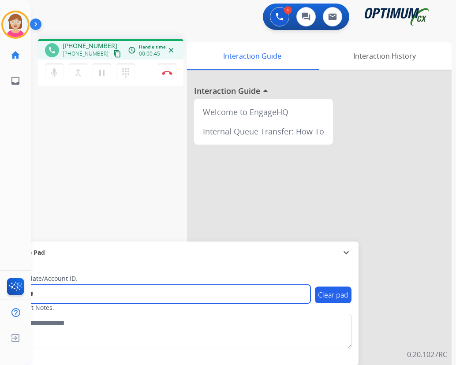
type input "*******"
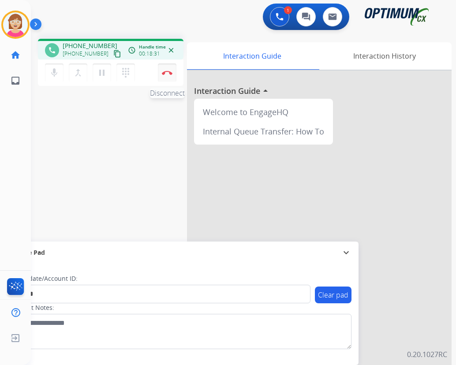
click at [167, 72] on img at bounding box center [167, 73] width 11 height 4
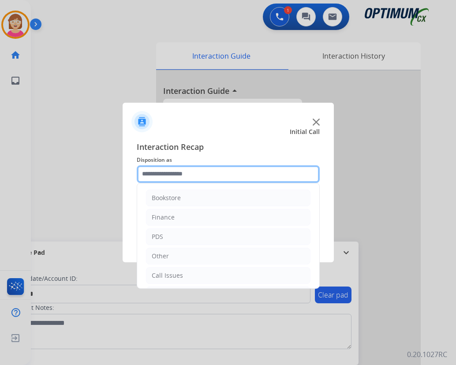
click at [156, 174] on input "text" at bounding box center [228, 174] width 183 height 18
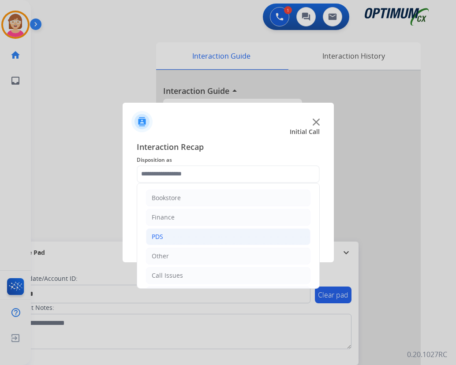
click at [168, 238] on li "PDS" at bounding box center [228, 236] width 165 height 17
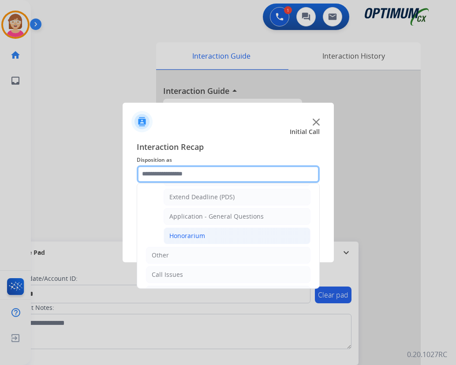
scroll to position [265, 0]
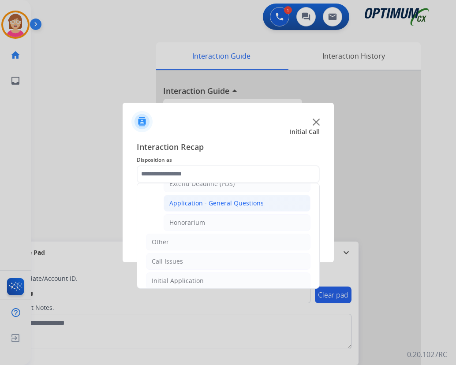
click at [221, 204] on div "Application - General Questions" at bounding box center [216, 203] width 94 height 9
type input "**********"
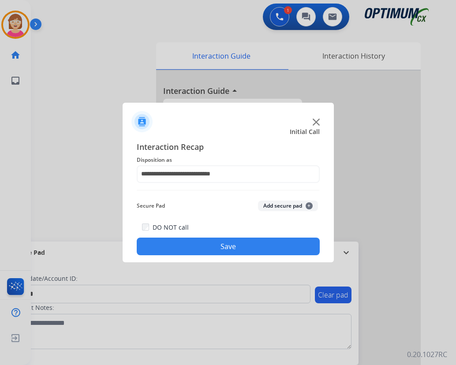
click at [310, 205] on span "+" at bounding box center [309, 205] width 7 height 7
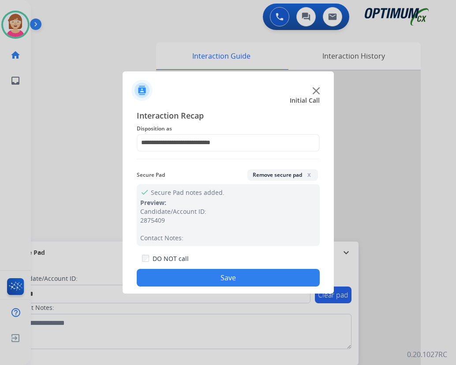
click at [151, 353] on div at bounding box center [228, 182] width 456 height 365
click at [176, 277] on button "Save" at bounding box center [228, 278] width 183 height 18
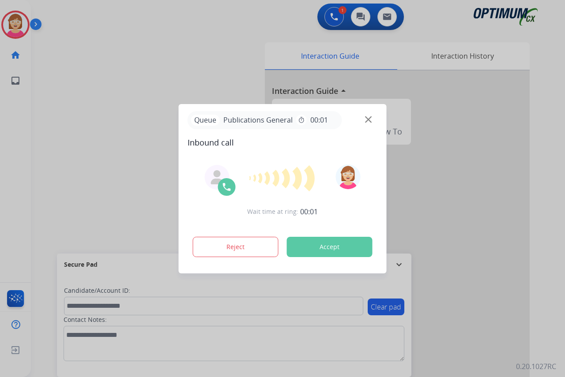
click at [25, 151] on div at bounding box center [282, 188] width 565 height 377
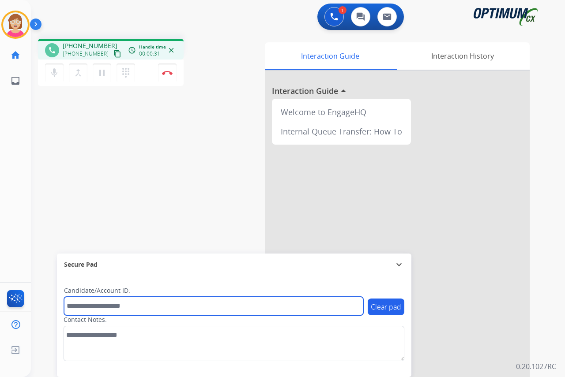
drag, startPoint x: 84, startPoint y: 305, endPoint x: 73, endPoint y: 306, distance: 10.7
click at [73, 306] on input "text" at bounding box center [213, 306] width 299 height 19
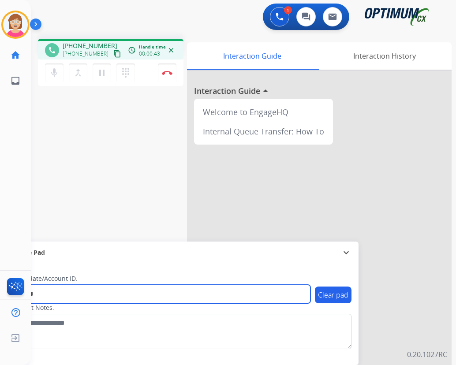
type input "*******"
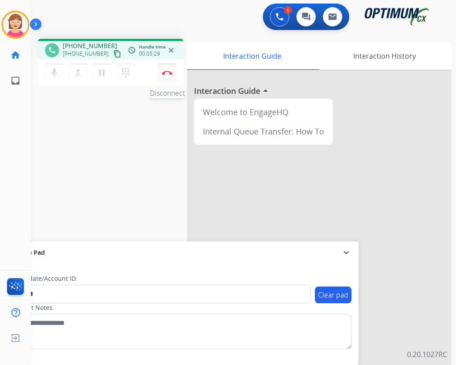
click at [166, 71] on img at bounding box center [167, 73] width 11 height 4
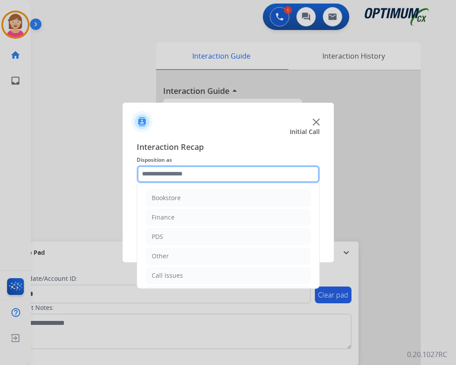
click at [163, 176] on input "text" at bounding box center [228, 174] width 183 height 18
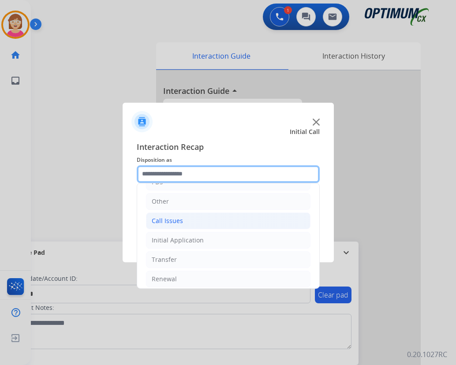
scroll to position [60, 0]
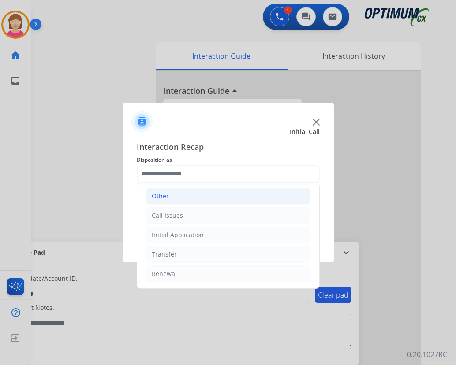
click at [161, 197] on div "Other" at bounding box center [160, 196] width 17 height 9
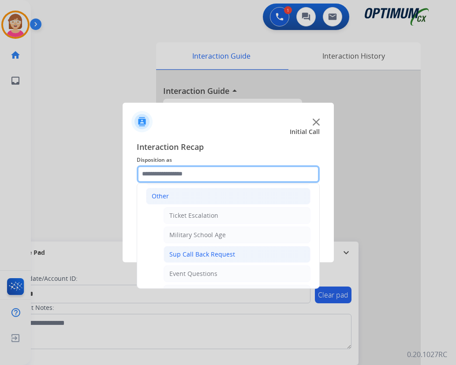
scroll to position [104, 0]
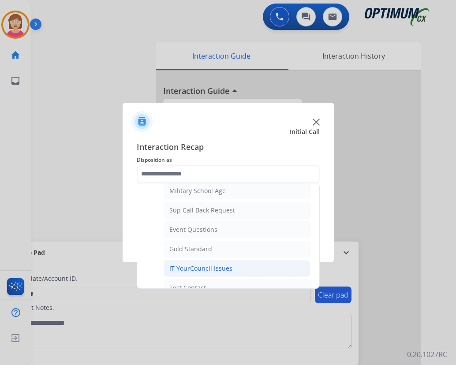
click at [189, 269] on div "IT YourCouncil Issues" at bounding box center [200, 268] width 63 height 9
type input "**********"
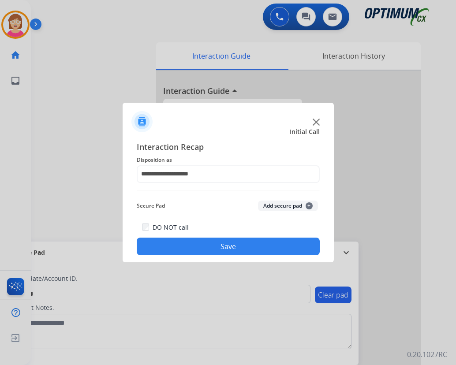
click at [309, 204] on span "+" at bounding box center [309, 205] width 7 height 7
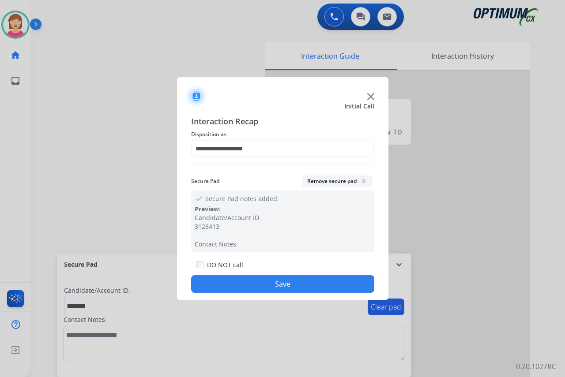
click at [221, 284] on button "Save" at bounding box center [282, 284] width 183 height 18
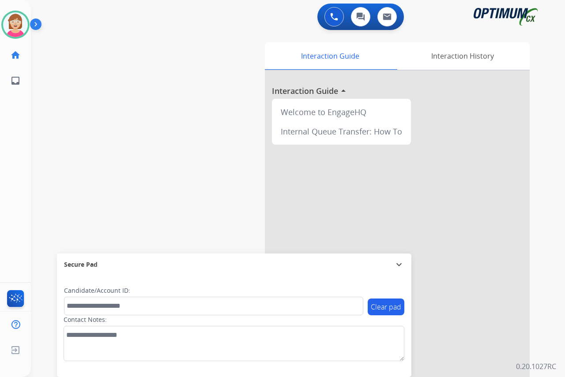
click at [20, 215] on div "Leanne Available Edit Avatar Agent: Leanne Routing Profile: OCX Training home H…" at bounding box center [15, 188] width 31 height 377
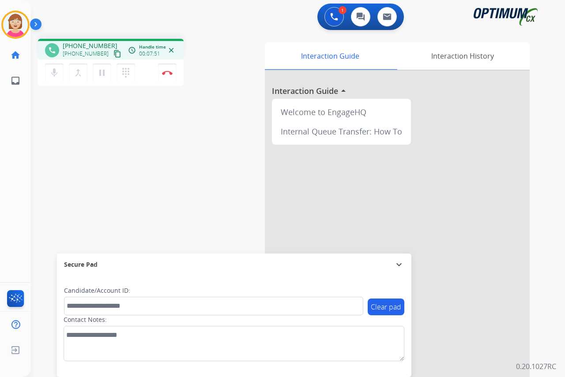
drag, startPoint x: 22, startPoint y: 221, endPoint x: 49, endPoint y: 206, distance: 30.5
click at [22, 221] on div "Leanne Busy Edit Avatar Agent: Leanne Routing Profile: OCX Training home Home H…" at bounding box center [15, 188] width 31 height 377
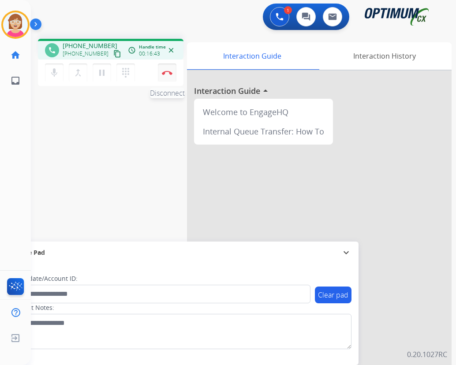
click at [166, 73] on img at bounding box center [167, 73] width 11 height 4
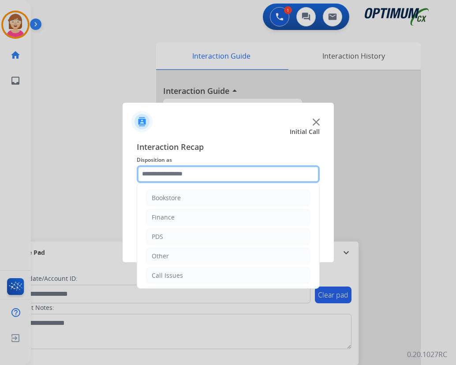
click at [150, 171] on input "text" at bounding box center [228, 174] width 183 height 18
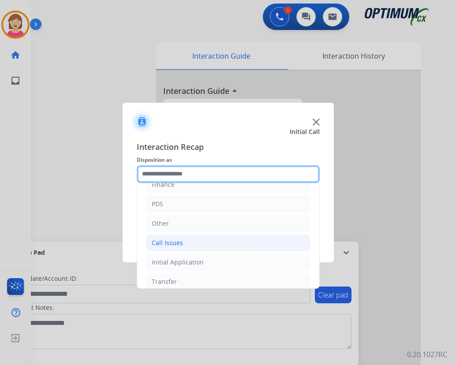
scroll to position [60, 0]
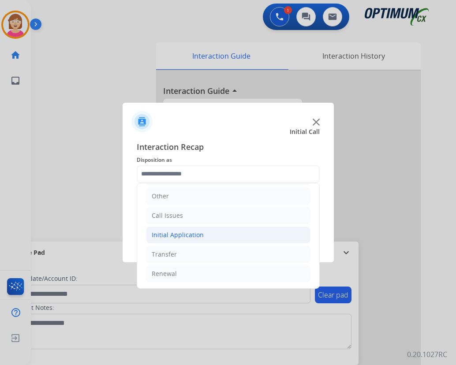
click at [166, 234] on div "Initial Application" at bounding box center [178, 235] width 52 height 9
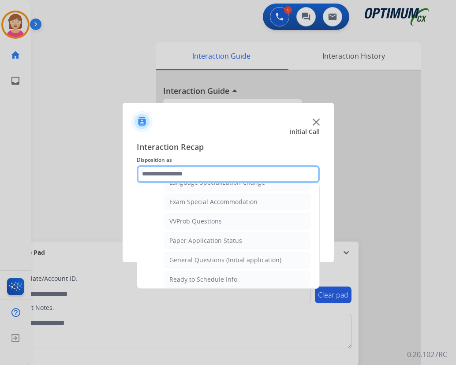
scroll to position [457, 0]
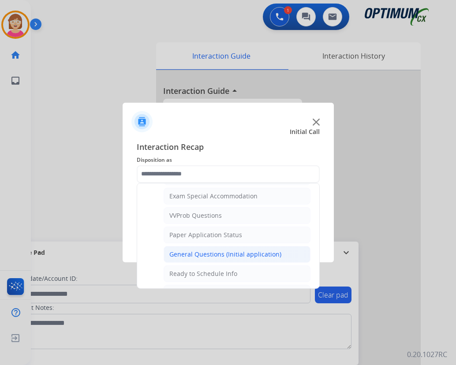
click at [209, 254] on div "General Questions (Initial application)" at bounding box center [225, 254] width 112 height 9
type input "**********"
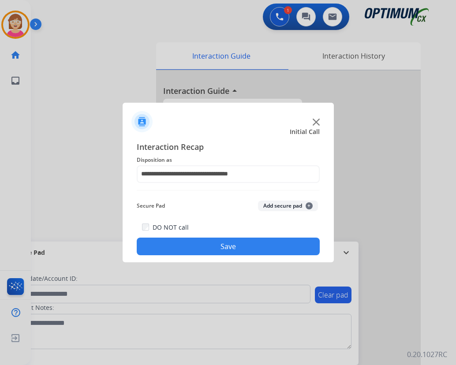
click at [308, 207] on span "+" at bounding box center [309, 205] width 7 height 7
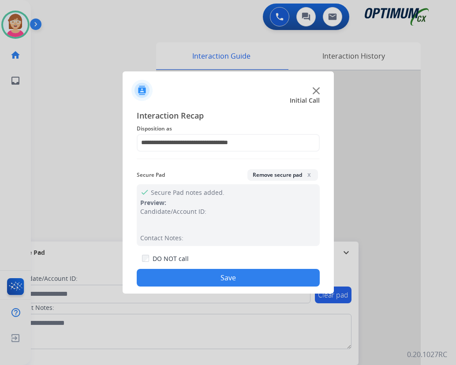
click at [338, 334] on div at bounding box center [228, 182] width 456 height 365
click at [342, 329] on div at bounding box center [228, 182] width 456 height 365
drag, startPoint x: 195, startPoint y: 278, endPoint x: 177, endPoint y: 276, distance: 17.8
click at [194, 278] on button "Save" at bounding box center [228, 278] width 183 height 18
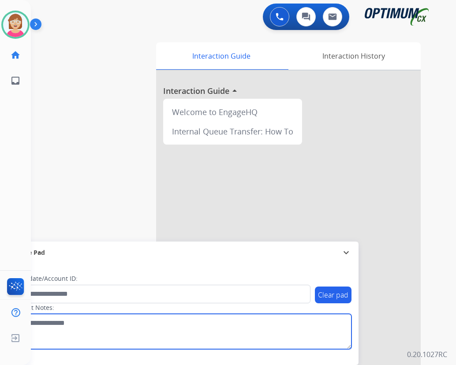
click at [117, 333] on textarea at bounding box center [181, 331] width 341 height 35
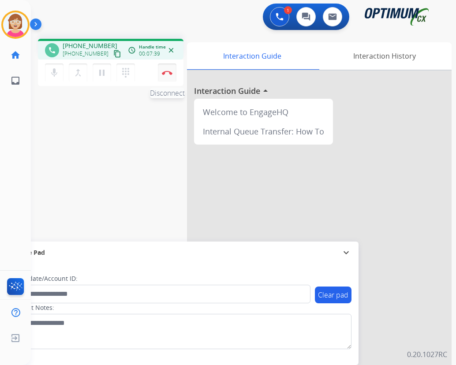
click at [168, 73] on img at bounding box center [167, 73] width 11 height 4
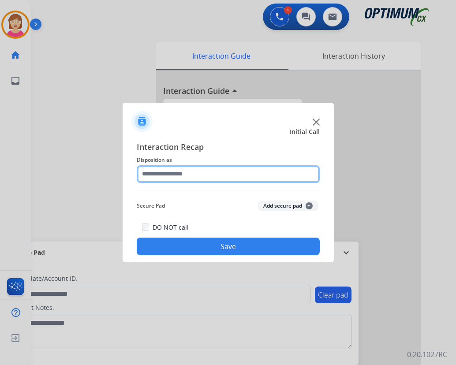
click at [150, 175] on input "text" at bounding box center [228, 174] width 183 height 18
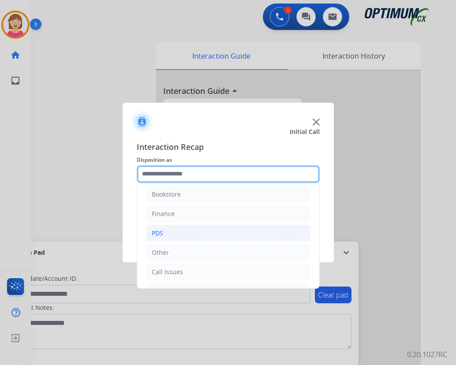
scroll to position [0, 0]
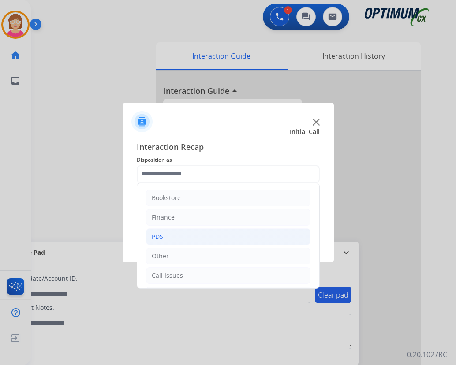
click at [158, 235] on div "PDS" at bounding box center [157, 236] width 11 height 9
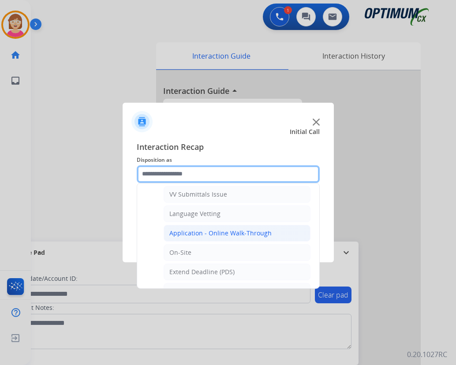
scroll to position [221, 0]
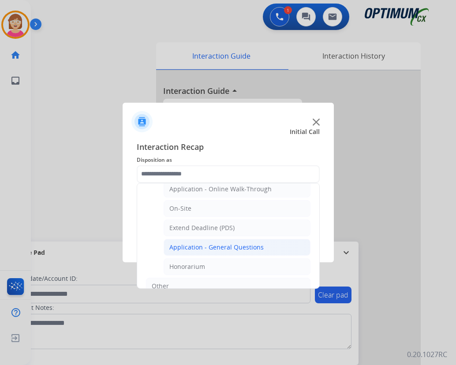
click at [224, 247] on div "Application - General Questions" at bounding box center [216, 247] width 94 height 9
type input "**********"
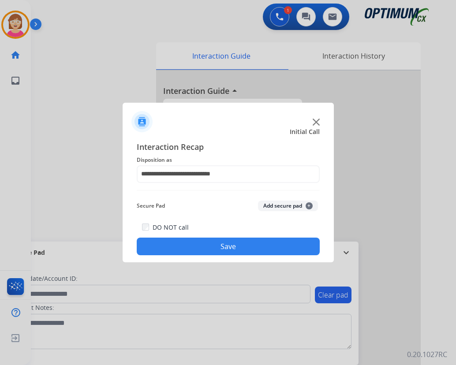
click at [308, 205] on span "+" at bounding box center [309, 205] width 7 height 7
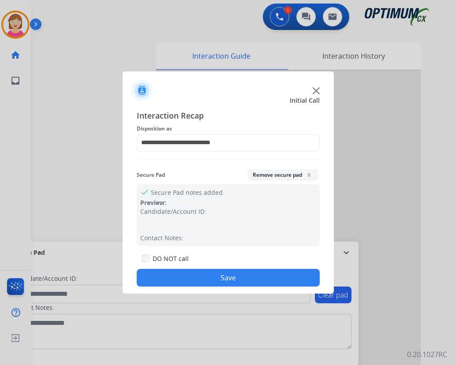
click at [196, 275] on button "Save" at bounding box center [228, 278] width 183 height 18
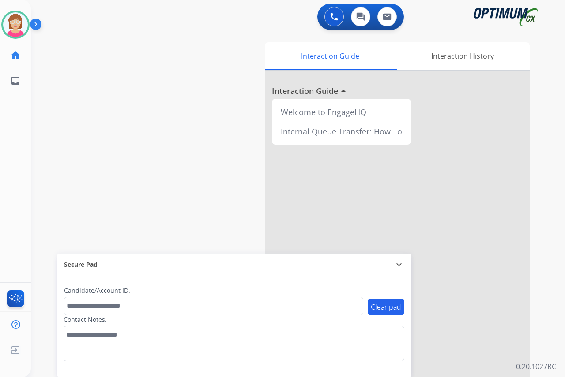
click at [26, 211] on div "Leanne Available Edit Avatar Agent: Leanne Routing Profile: OCX Training home H…" at bounding box center [15, 188] width 31 height 377
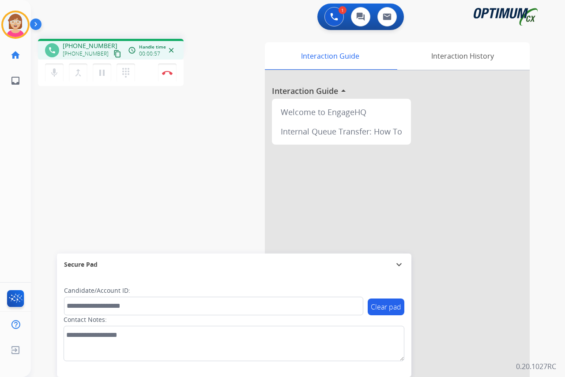
drag, startPoint x: 21, startPoint y: 204, endPoint x: 15, endPoint y: 198, distance: 8.5
click at [18, 201] on div "Leanne Busy Edit Avatar Agent: Leanne Routing Profile: OCX Training home Home H…" at bounding box center [15, 188] width 31 height 377
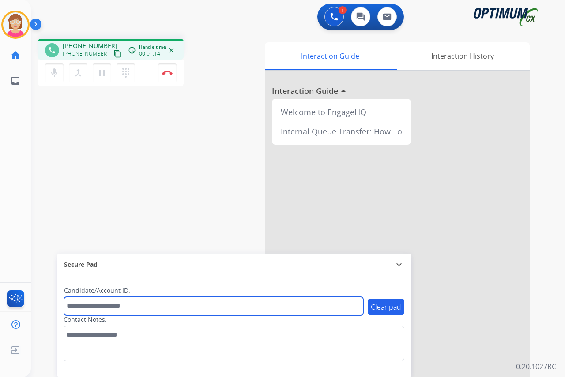
click at [73, 304] on input "text" at bounding box center [213, 306] width 299 height 19
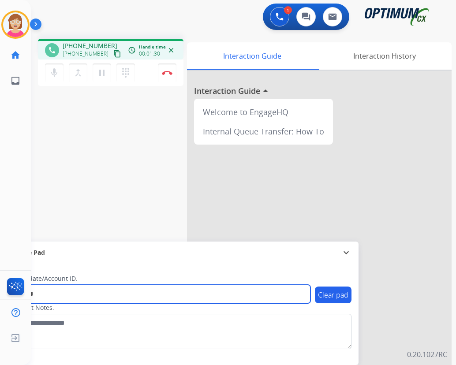
type input "*******"
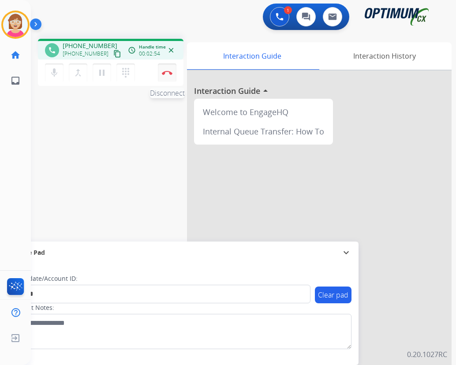
click at [167, 72] on img at bounding box center [167, 73] width 11 height 4
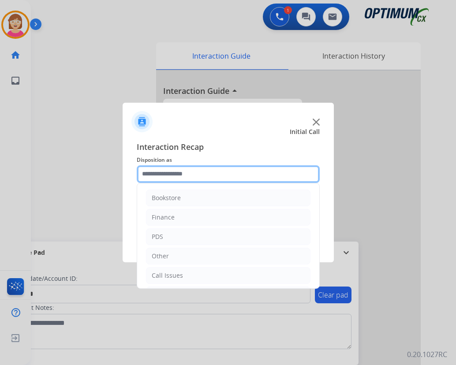
click at [155, 172] on input "text" at bounding box center [228, 174] width 183 height 18
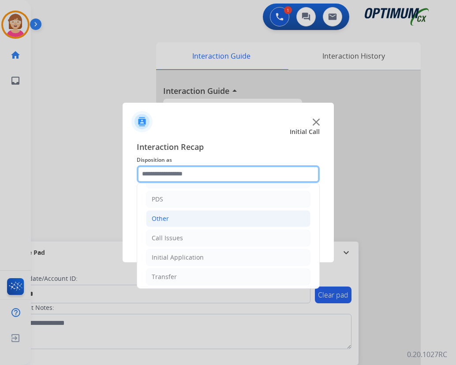
scroll to position [60, 0]
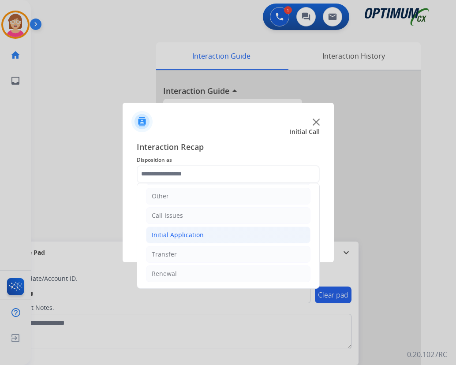
drag, startPoint x: 187, startPoint y: 235, endPoint x: 193, endPoint y: 233, distance: 6.1
click at [190, 235] on div "Initial Application" at bounding box center [178, 235] width 52 height 9
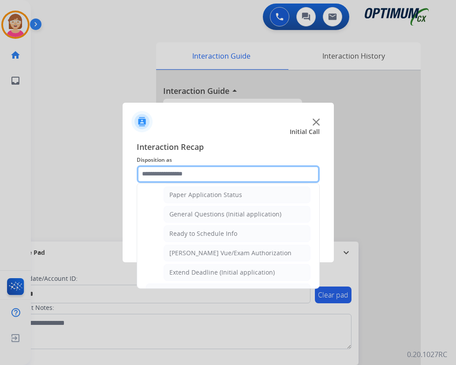
scroll to position [501, 0]
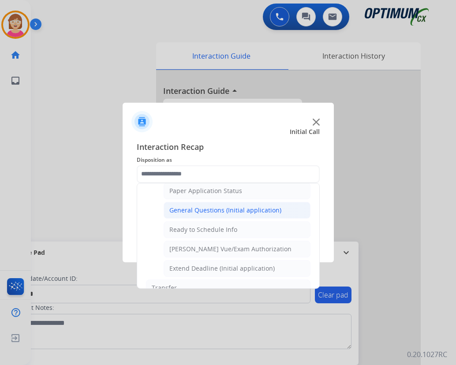
click at [208, 207] on div "General Questions (Initial application)" at bounding box center [225, 210] width 112 height 9
type input "**********"
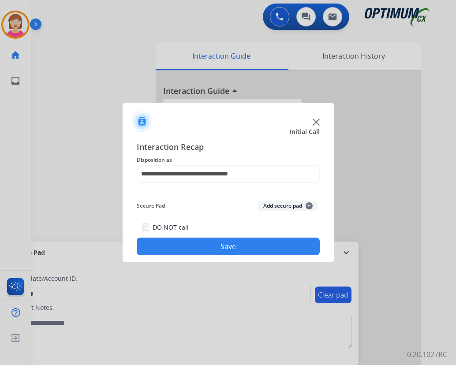
click at [309, 206] on span "+" at bounding box center [309, 205] width 7 height 7
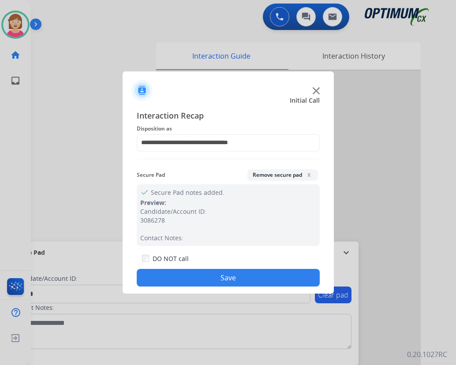
click at [202, 281] on button "Save" at bounding box center [228, 278] width 183 height 18
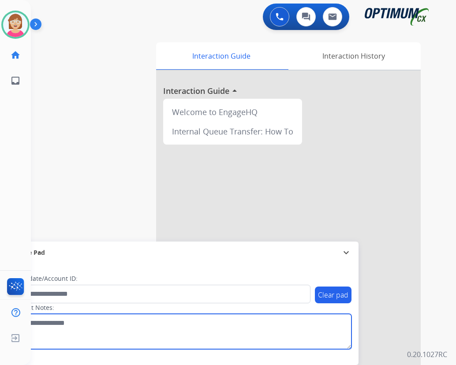
drag, startPoint x: 142, startPoint y: 343, endPoint x: 129, endPoint y: 331, distance: 16.9
click at [142, 343] on textarea at bounding box center [181, 331] width 341 height 35
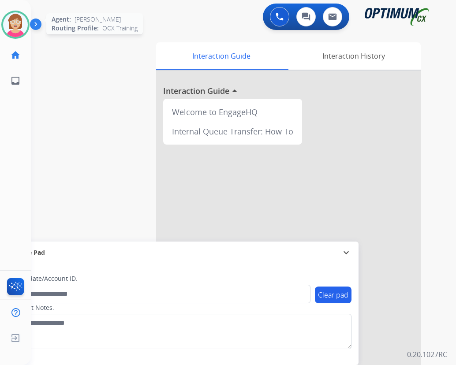
click at [13, 23] on img at bounding box center [15, 24] width 25 height 25
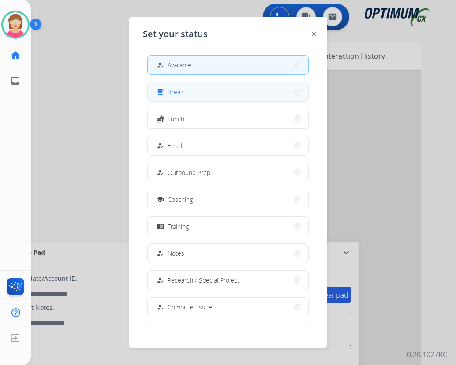
click at [179, 96] on span "Break" at bounding box center [176, 91] width 16 height 9
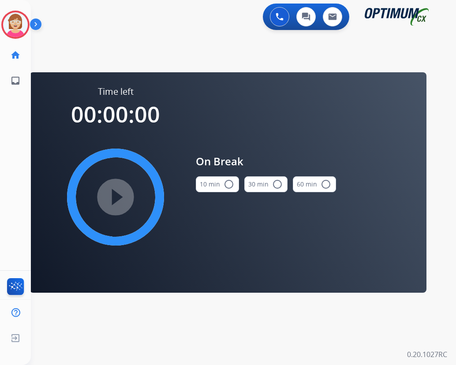
click at [232, 184] on mat-icon "radio_button_unchecked" at bounding box center [229, 184] width 11 height 11
click at [117, 195] on mat-icon "play_circle_filled" at bounding box center [115, 197] width 11 height 11
click at [118, 197] on mat-icon "play_circle_filled" at bounding box center [115, 197] width 11 height 11
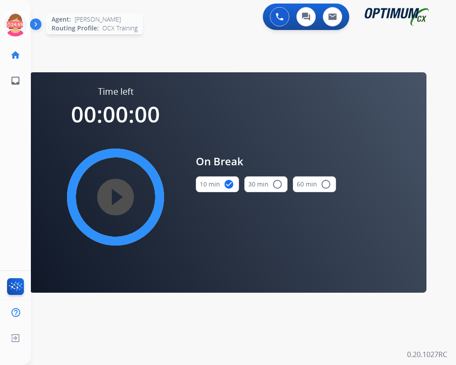
click at [13, 15] on icon at bounding box center [15, 25] width 29 height 29
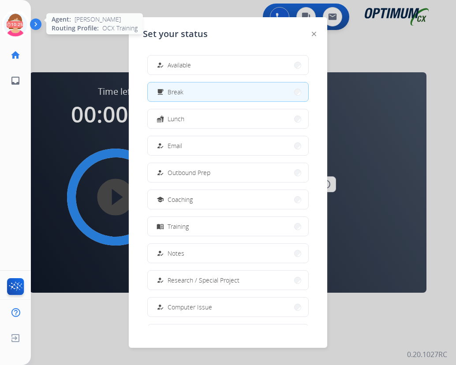
click at [14, 17] on icon at bounding box center [15, 25] width 29 height 29
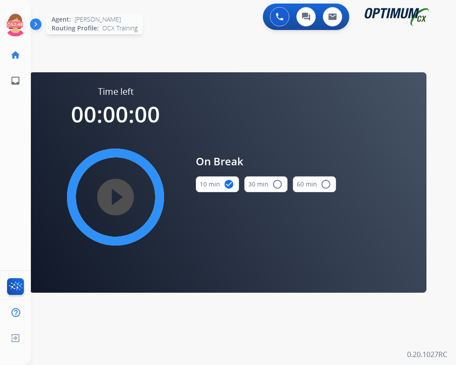
click at [15, 20] on icon at bounding box center [15, 25] width 29 height 29
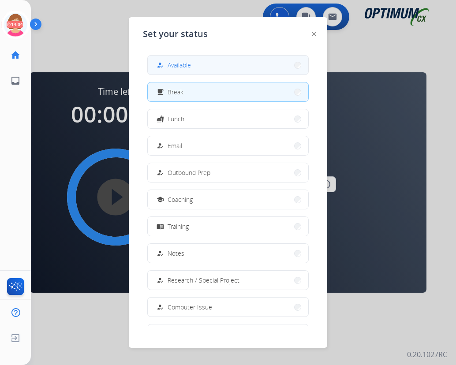
click at [176, 64] on span "Available" at bounding box center [179, 64] width 23 height 9
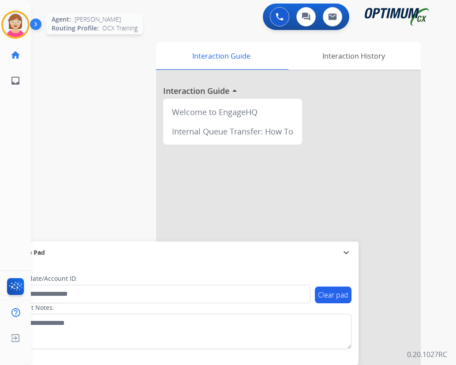
click at [13, 24] on img at bounding box center [15, 24] width 25 height 25
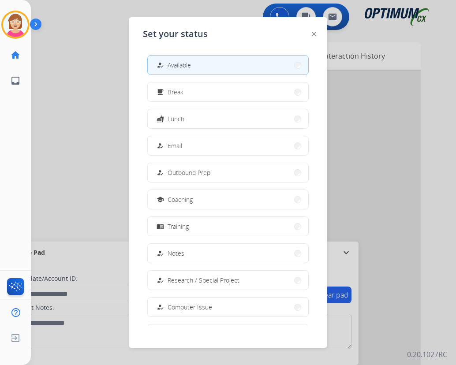
click at [118, 334] on div at bounding box center [228, 182] width 456 height 365
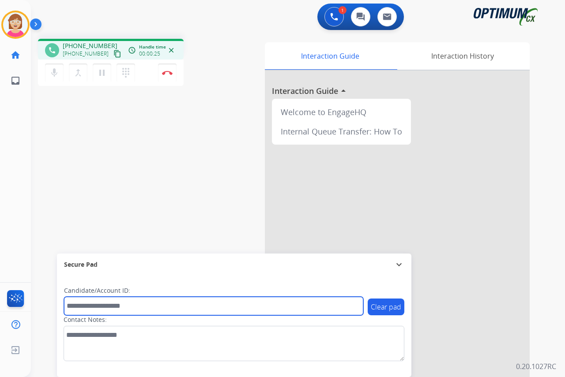
click at [72, 304] on input "text" at bounding box center [213, 306] width 299 height 19
click at [78, 308] on input "text" at bounding box center [213, 306] width 299 height 19
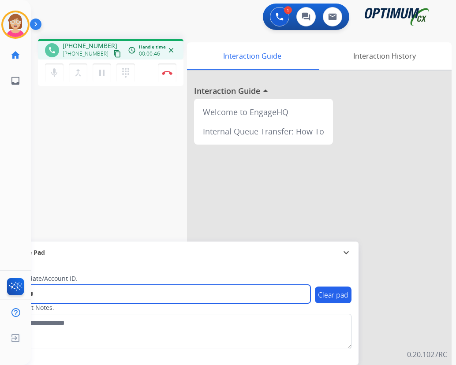
type input "*******"
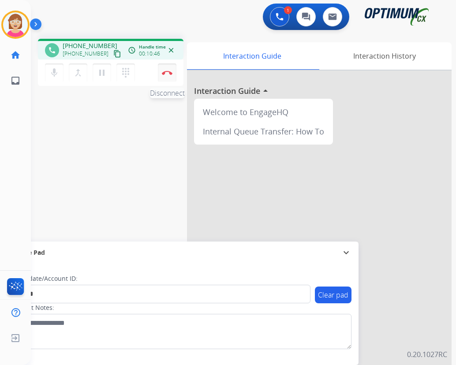
click at [167, 71] on img at bounding box center [167, 73] width 11 height 4
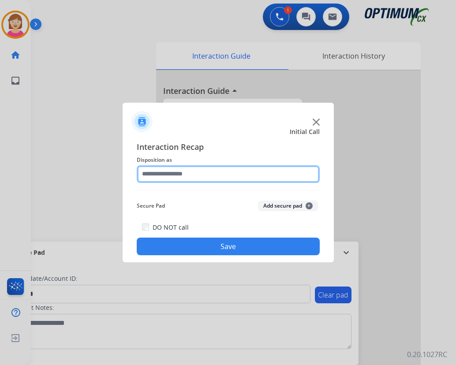
click at [157, 176] on input "text" at bounding box center [228, 174] width 183 height 18
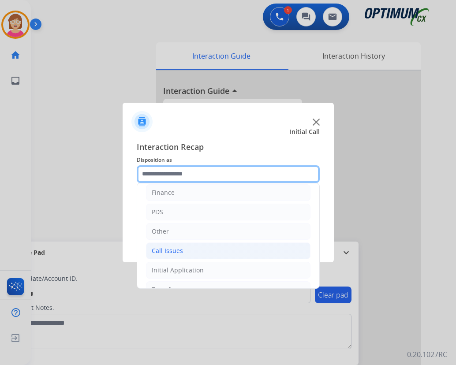
scroll to position [60, 0]
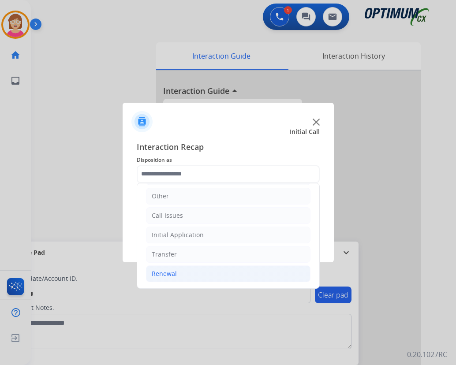
click at [166, 272] on div "Renewal" at bounding box center [164, 273] width 25 height 9
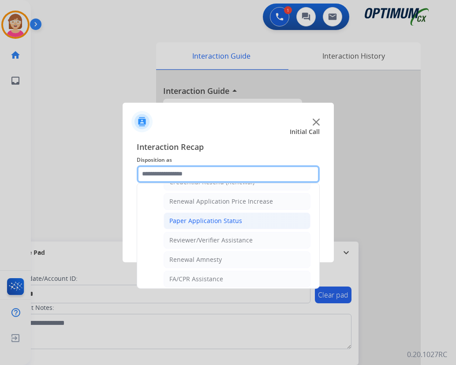
scroll to position [252, 0]
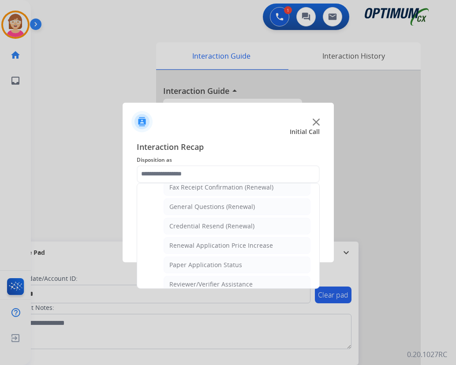
click at [192, 207] on div "General Questions (Renewal)" at bounding box center [212, 206] width 86 height 9
type input "**********"
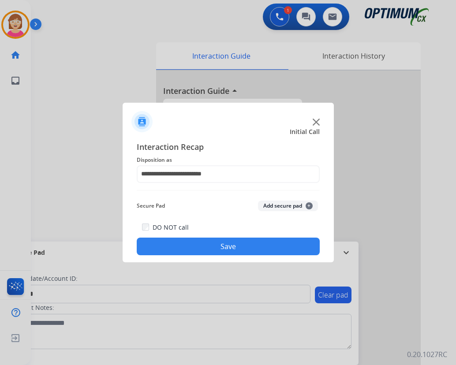
click at [311, 205] on button "Add secure pad +" at bounding box center [288, 206] width 60 height 11
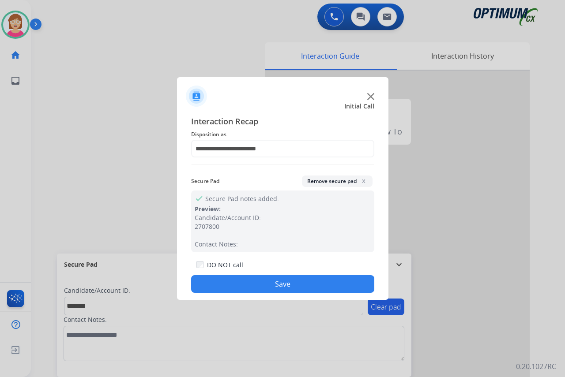
click at [220, 285] on button "Save" at bounding box center [282, 284] width 183 height 18
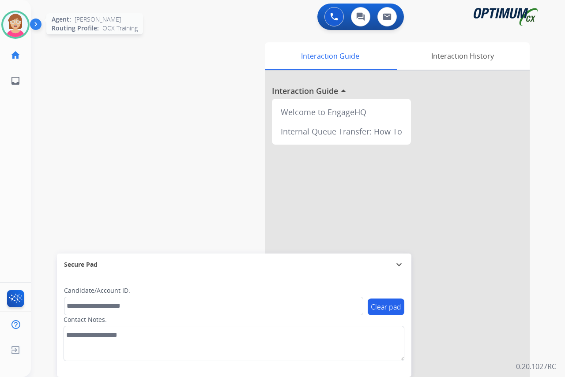
click at [17, 26] on img at bounding box center [15, 24] width 25 height 25
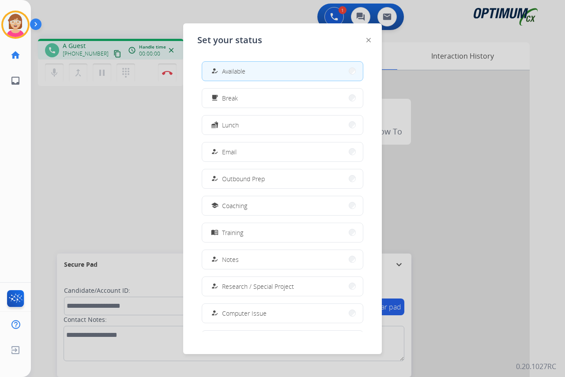
click at [97, 114] on div at bounding box center [282, 188] width 565 height 377
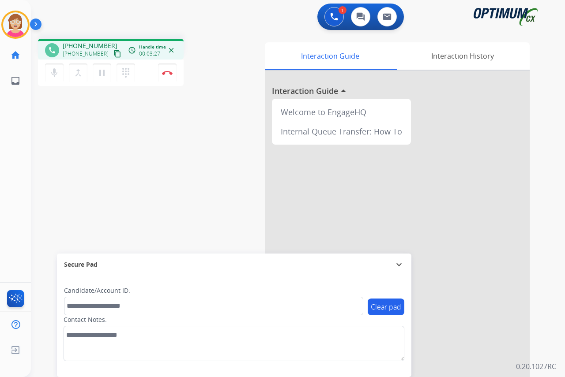
click at [18, 148] on div "Leanne Busy Edit Avatar Agent: Leanne Routing Profile: OCX Training home Home H…" at bounding box center [15, 188] width 31 height 377
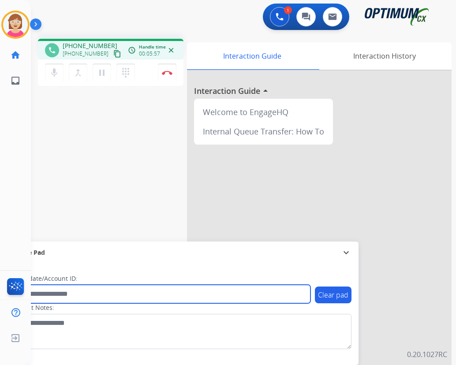
drag, startPoint x: 57, startPoint y: 295, endPoint x: 6, endPoint y: 282, distance: 53.2
click at [58, 297] on input "text" at bounding box center [160, 294] width 299 height 19
type input "*******"
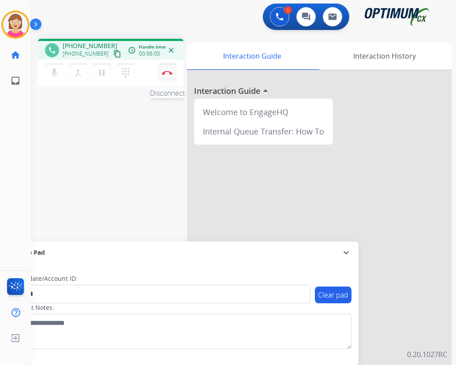
click at [167, 72] on img at bounding box center [167, 73] width 11 height 4
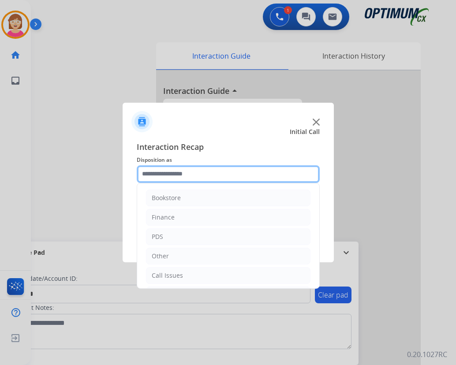
click at [148, 174] on input "text" at bounding box center [228, 174] width 183 height 18
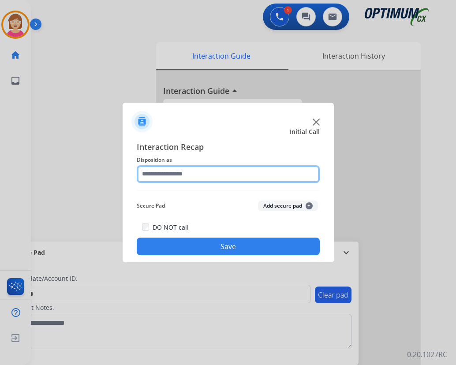
drag, startPoint x: 171, startPoint y: 234, endPoint x: 146, endPoint y: 168, distance: 70.4
click at [146, 168] on input "text" at bounding box center [228, 174] width 183 height 18
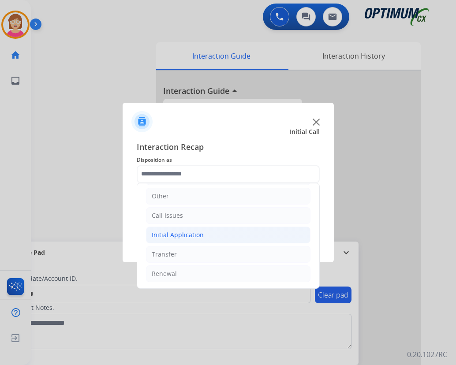
click at [177, 231] on div "Initial Application" at bounding box center [178, 235] width 52 height 9
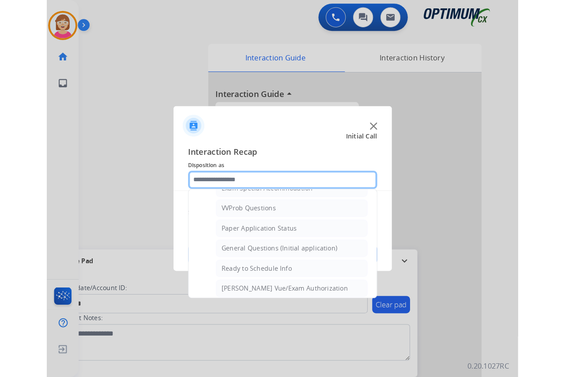
scroll to position [446, 0]
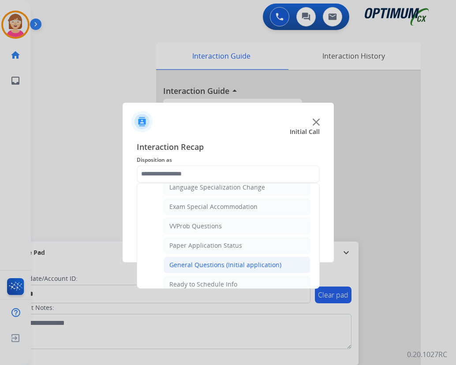
click at [188, 261] on div "General Questions (Initial application)" at bounding box center [225, 265] width 112 height 9
type input "**********"
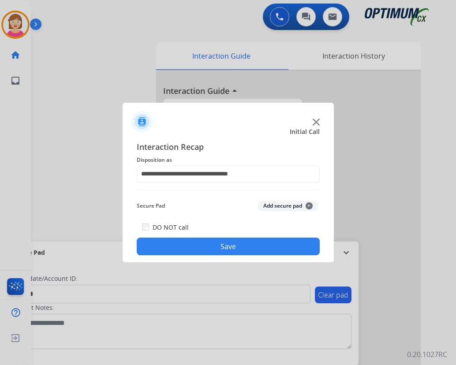
click at [310, 204] on span "+" at bounding box center [309, 205] width 7 height 7
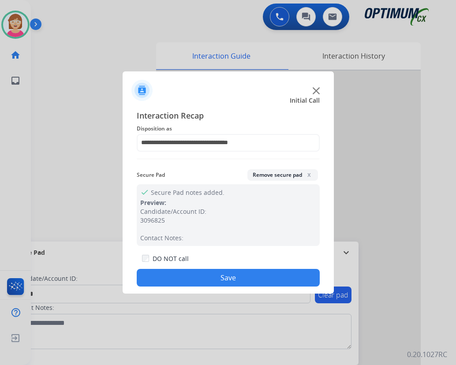
click at [177, 275] on button "Save" at bounding box center [228, 278] width 183 height 18
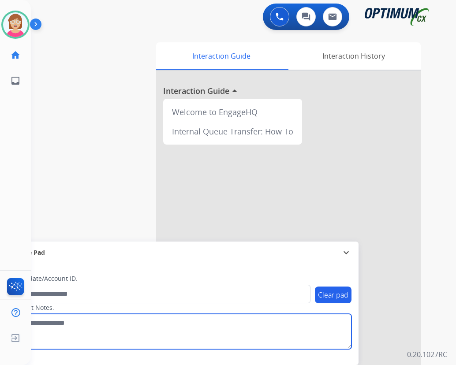
click at [107, 330] on textarea at bounding box center [181, 331] width 341 height 35
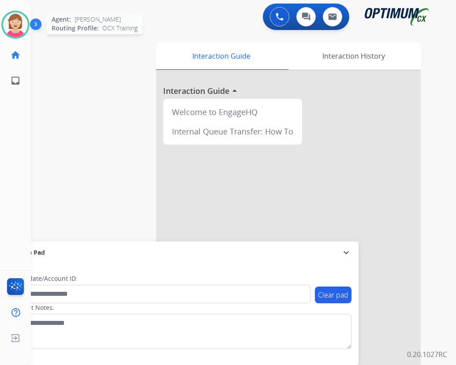
click at [22, 26] on img at bounding box center [15, 24] width 25 height 25
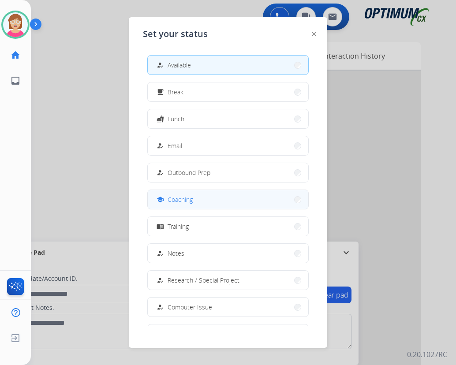
click at [202, 200] on button "school Coaching" at bounding box center [228, 199] width 161 height 19
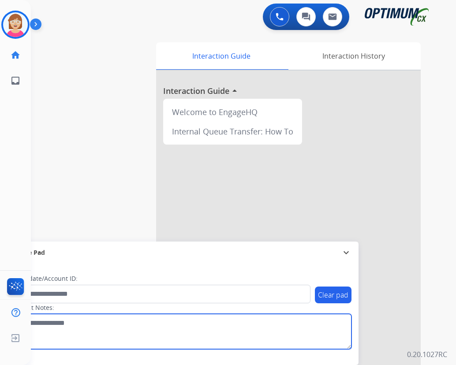
click at [135, 336] on textarea at bounding box center [181, 331] width 341 height 35
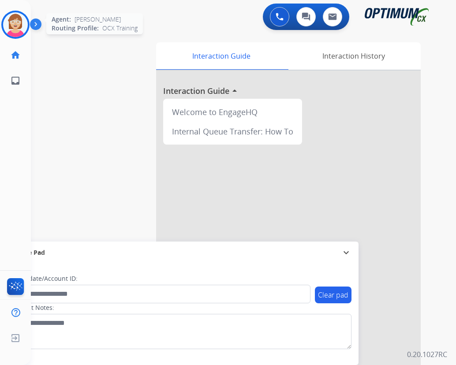
click at [19, 22] on img at bounding box center [15, 24] width 25 height 25
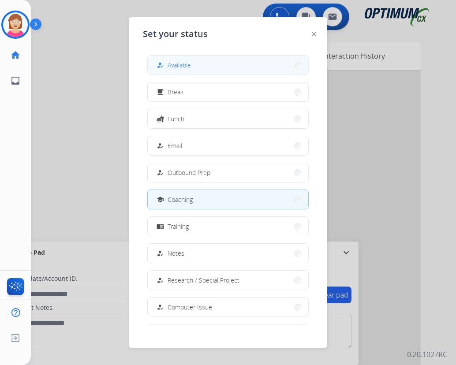
click at [173, 62] on span "Available" at bounding box center [179, 64] width 23 height 9
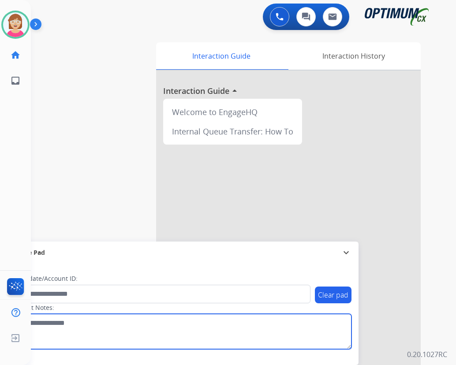
click at [135, 339] on textarea at bounding box center [181, 331] width 341 height 35
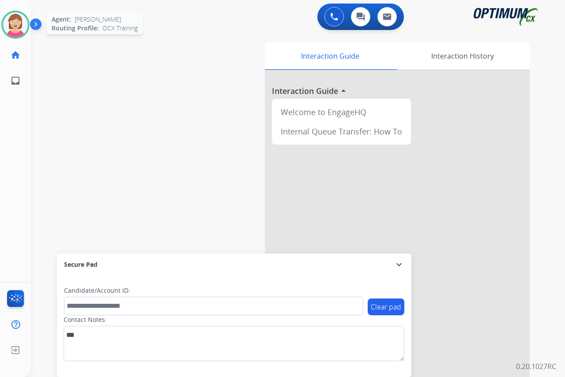
click at [18, 23] on img at bounding box center [15, 24] width 25 height 25
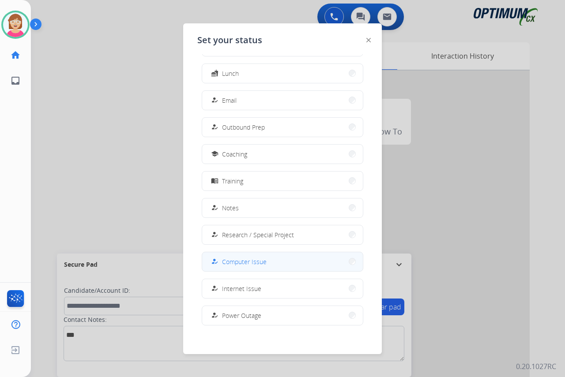
scroll to position [83, 0]
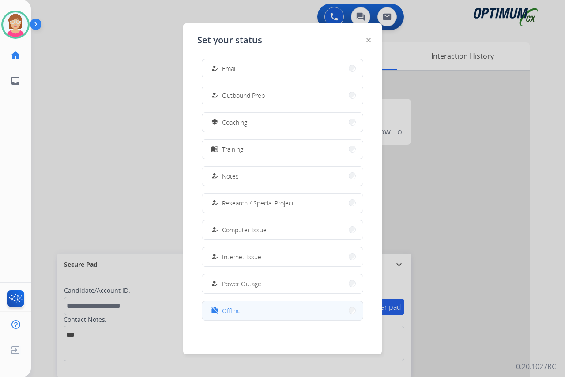
click at [227, 311] on span "Offline" at bounding box center [231, 310] width 19 height 9
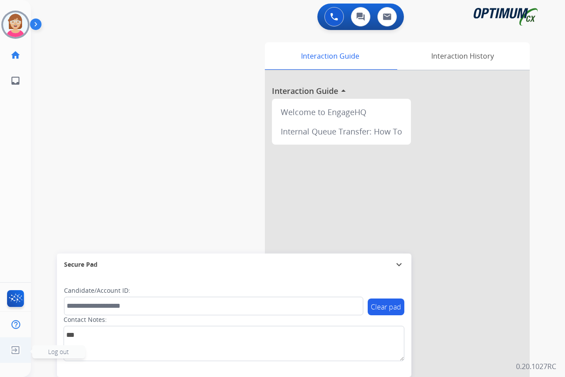
click at [54, 352] on span "Log out" at bounding box center [58, 352] width 21 height 8
